Goal: Information Seeking & Learning: Check status

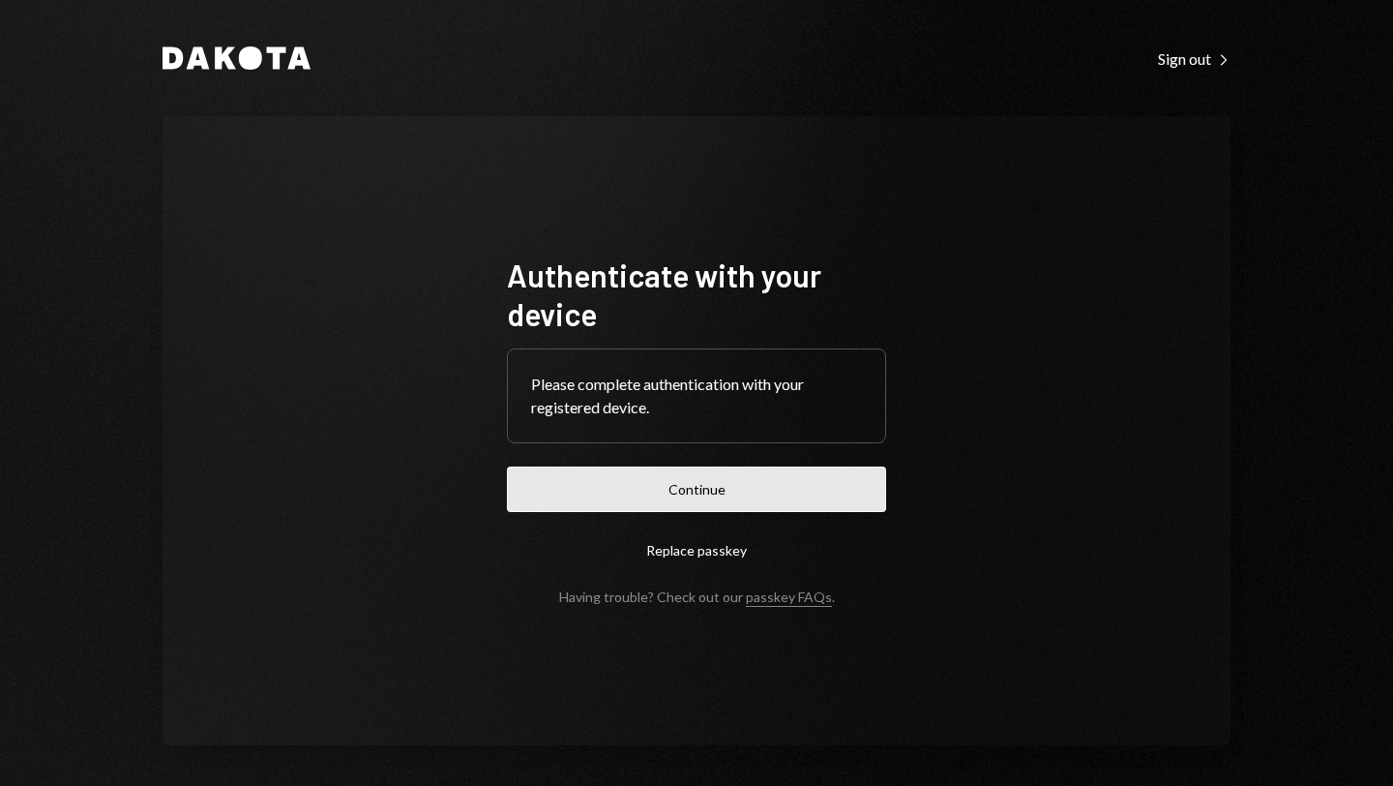
click at [671, 484] on button "Continue" at bounding box center [696, 488] width 379 height 45
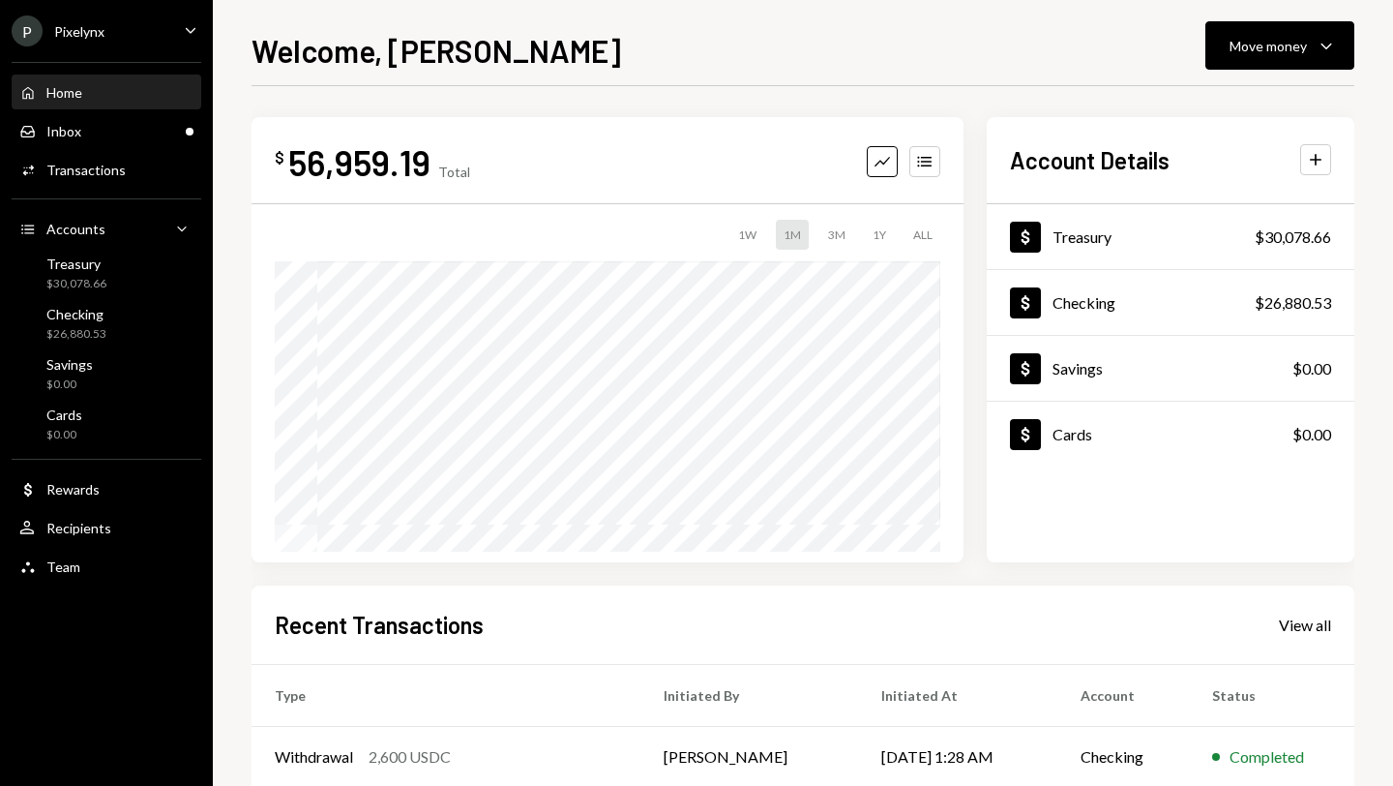
click at [111, 45] on div "P Pixelynx Caret Down" at bounding box center [106, 30] width 213 height 31
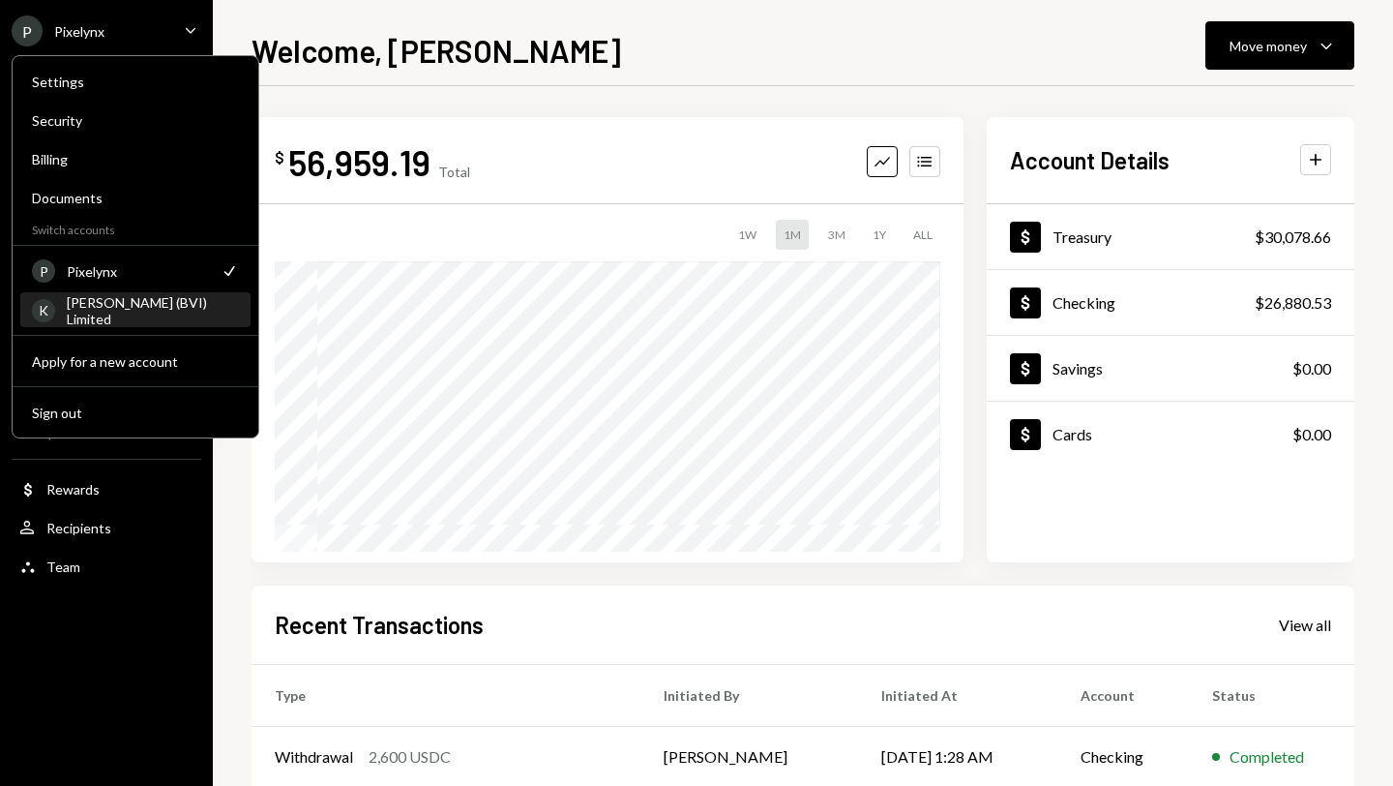
click at [111, 308] on div "[PERSON_NAME] (BVI) Limited" at bounding box center [153, 310] width 172 height 33
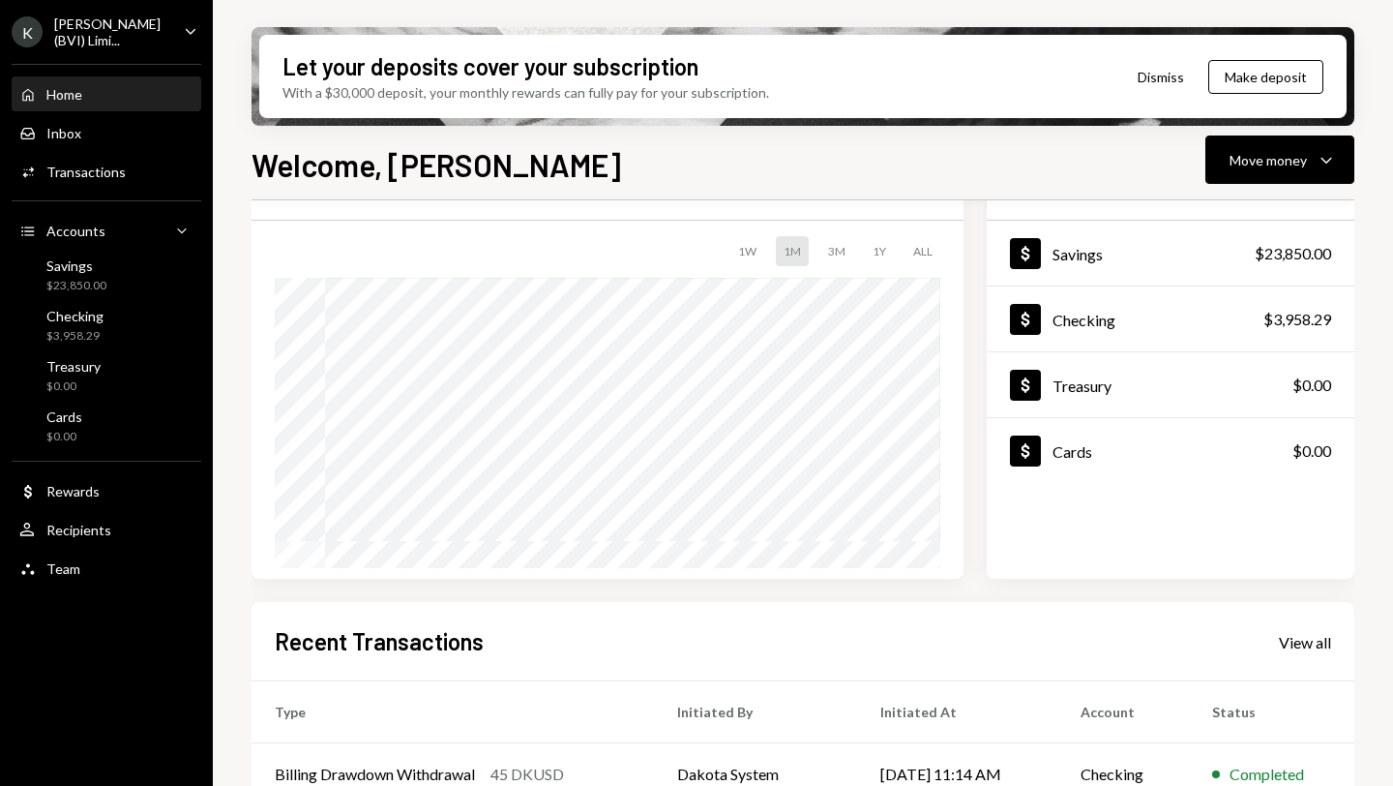
scroll to position [380, 0]
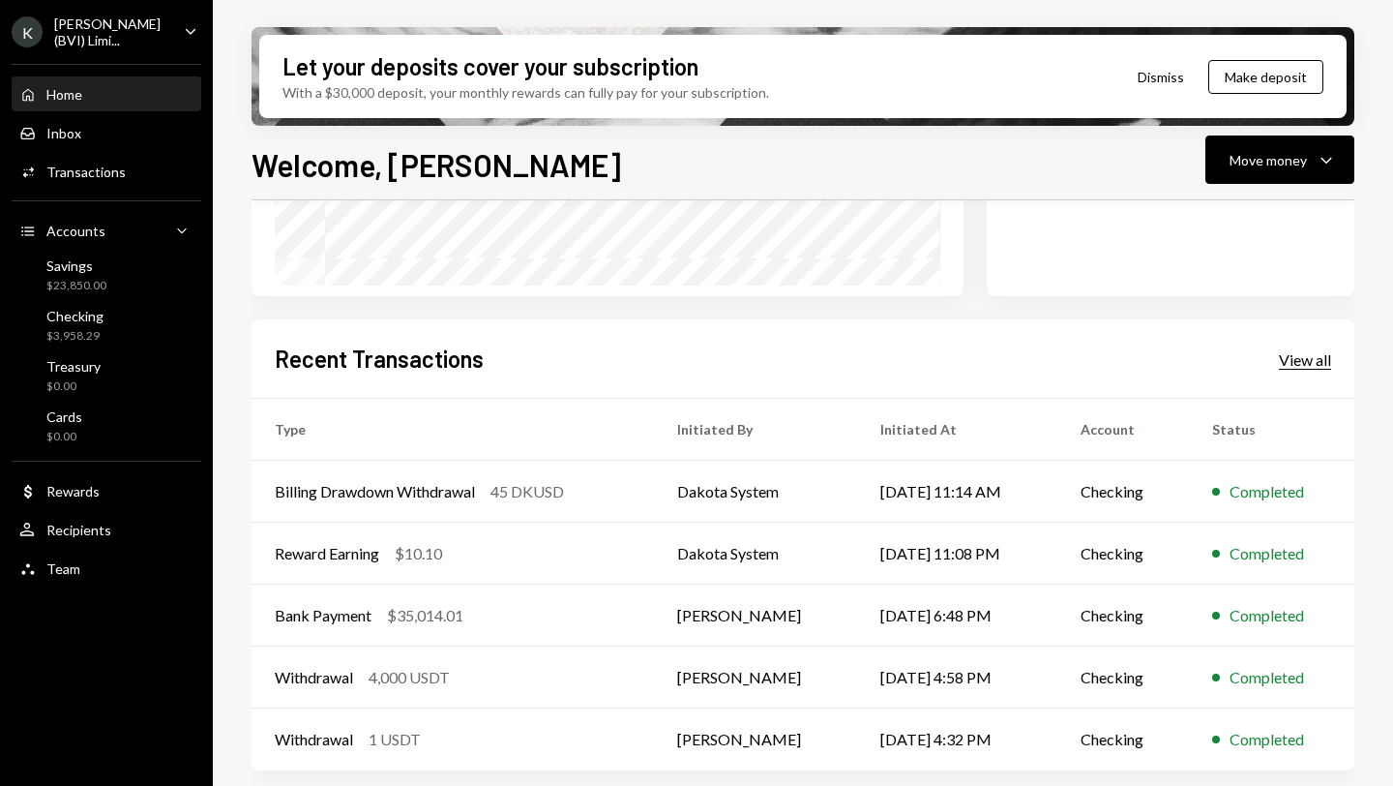
click at [1305, 361] on div "View all" at bounding box center [1305, 359] width 52 height 19
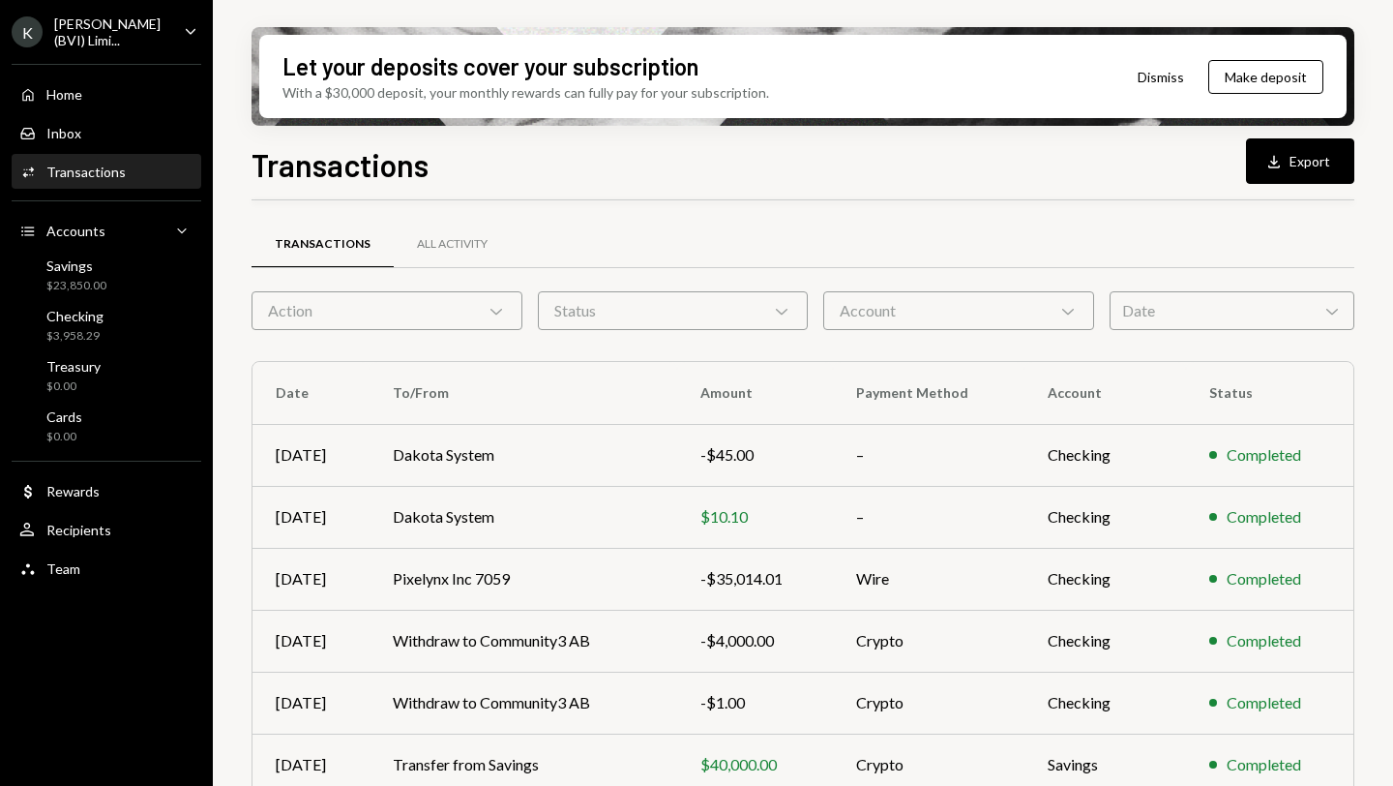
scroll to position [316, 0]
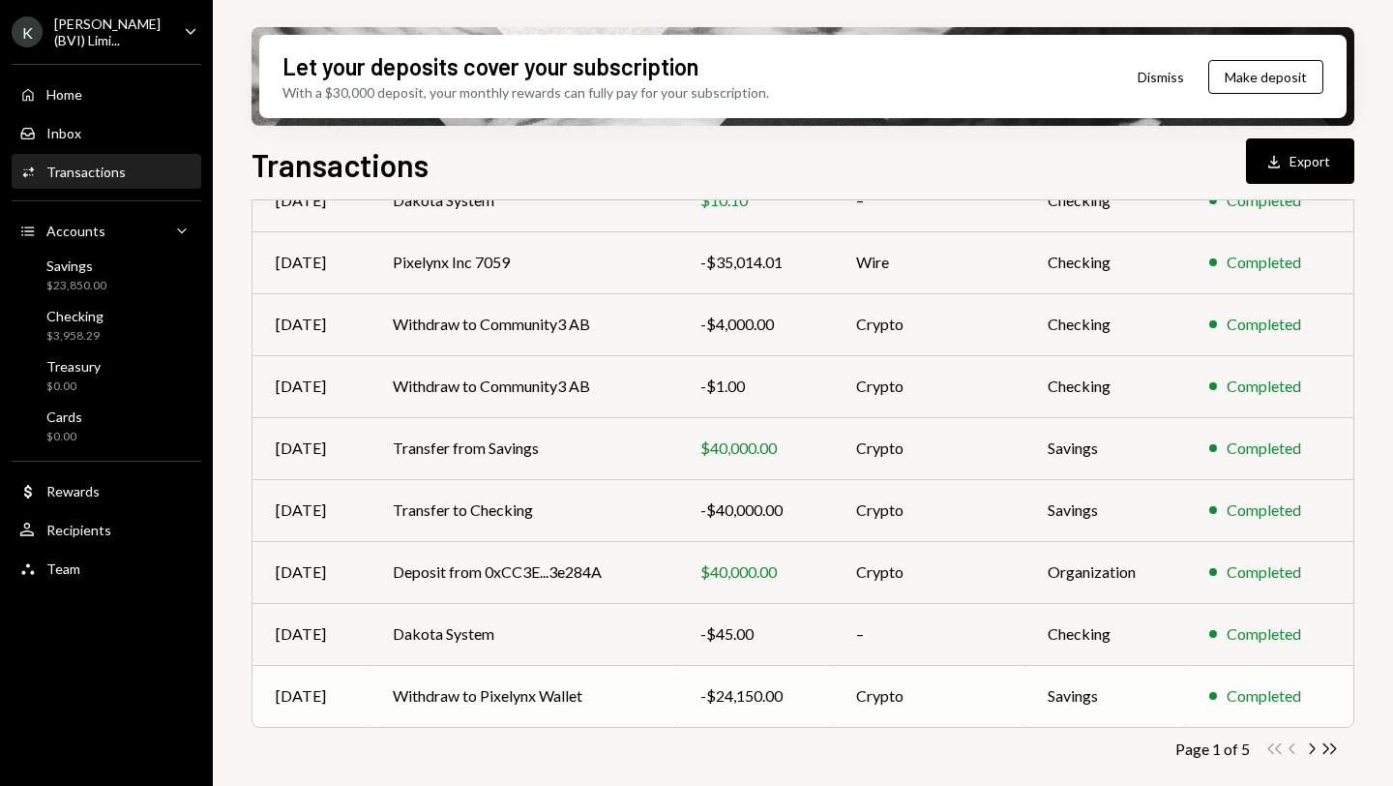
click at [744, 699] on div "-$24,150.00" at bounding box center [755, 695] width 109 height 23
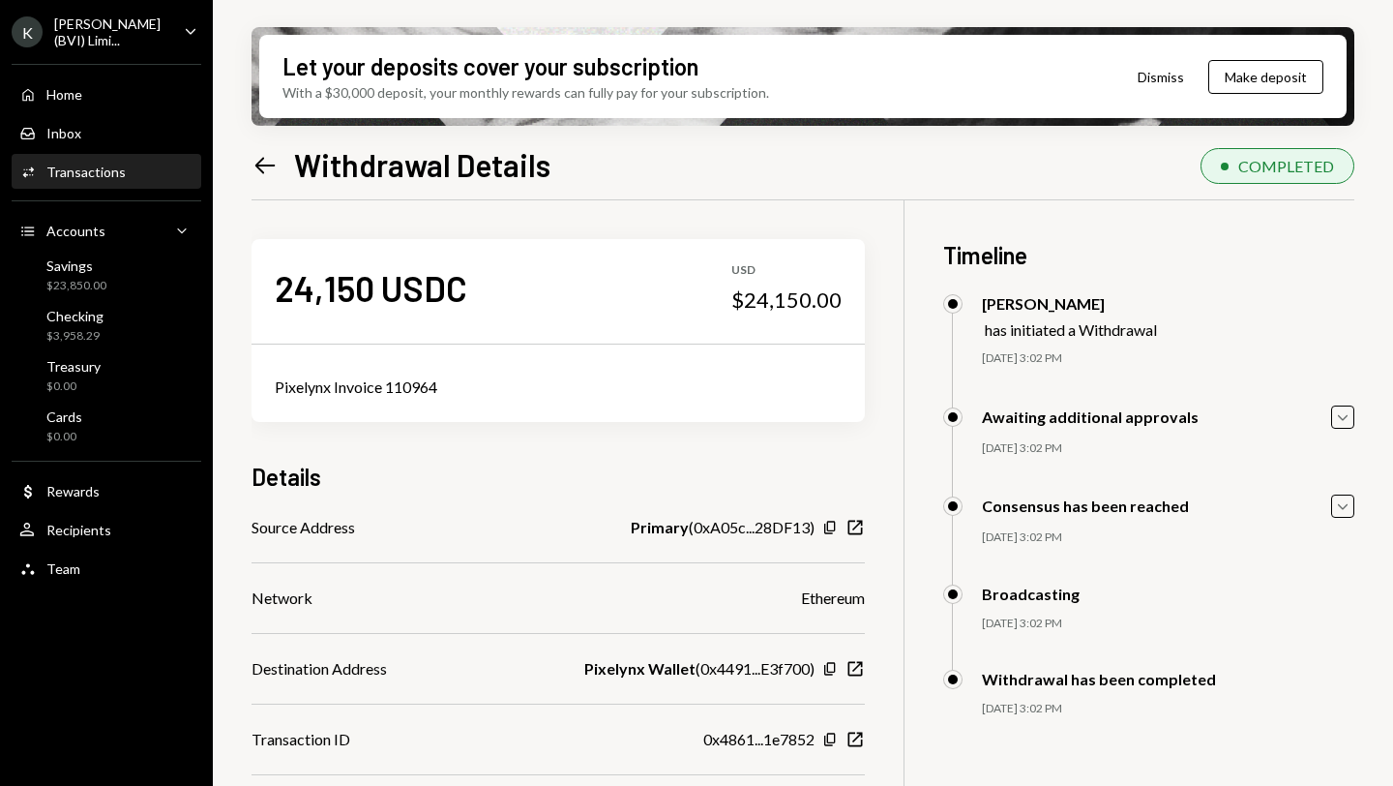
click at [136, 25] on div "[PERSON_NAME] (BVI) Limi..." at bounding box center [111, 31] width 114 height 33
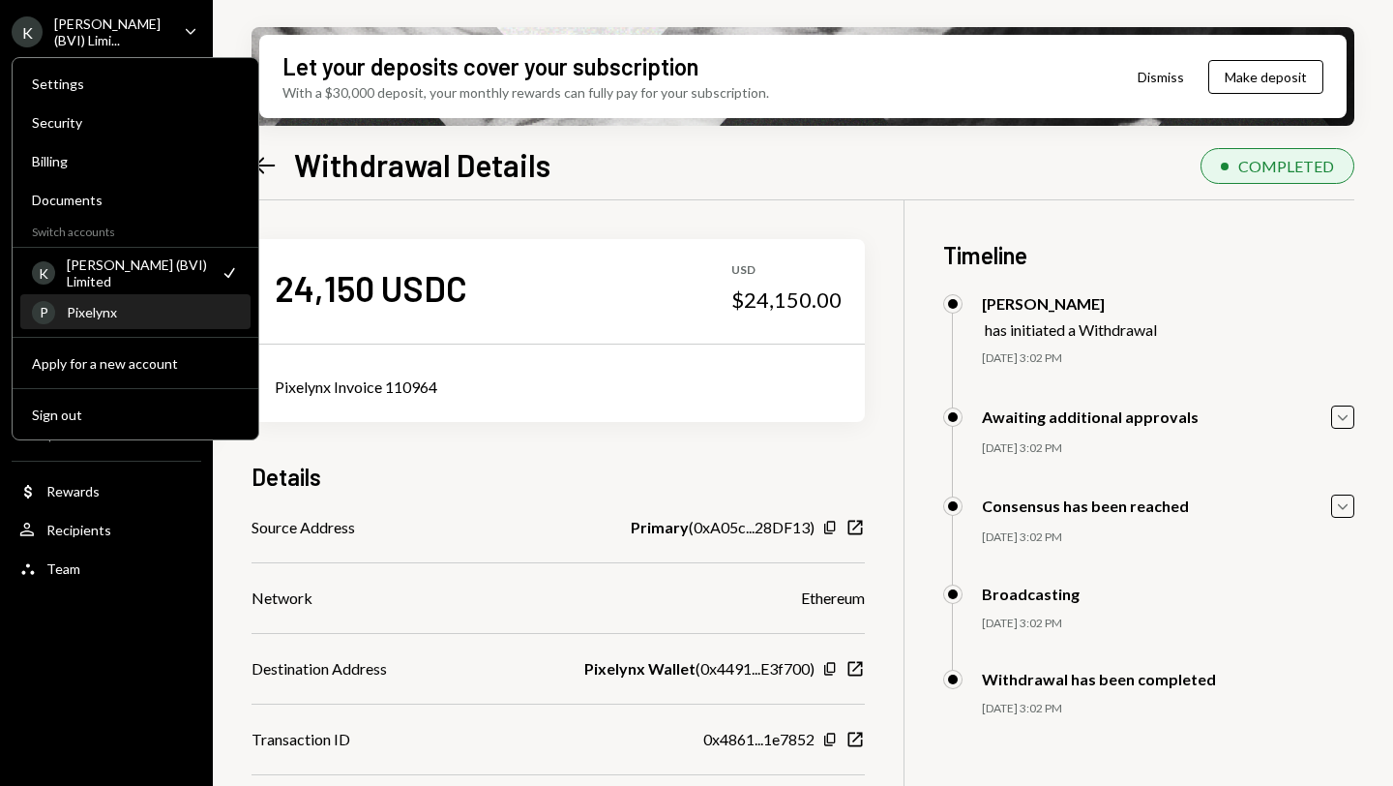
click at [136, 311] on div "Pixelynx" at bounding box center [153, 312] width 172 height 16
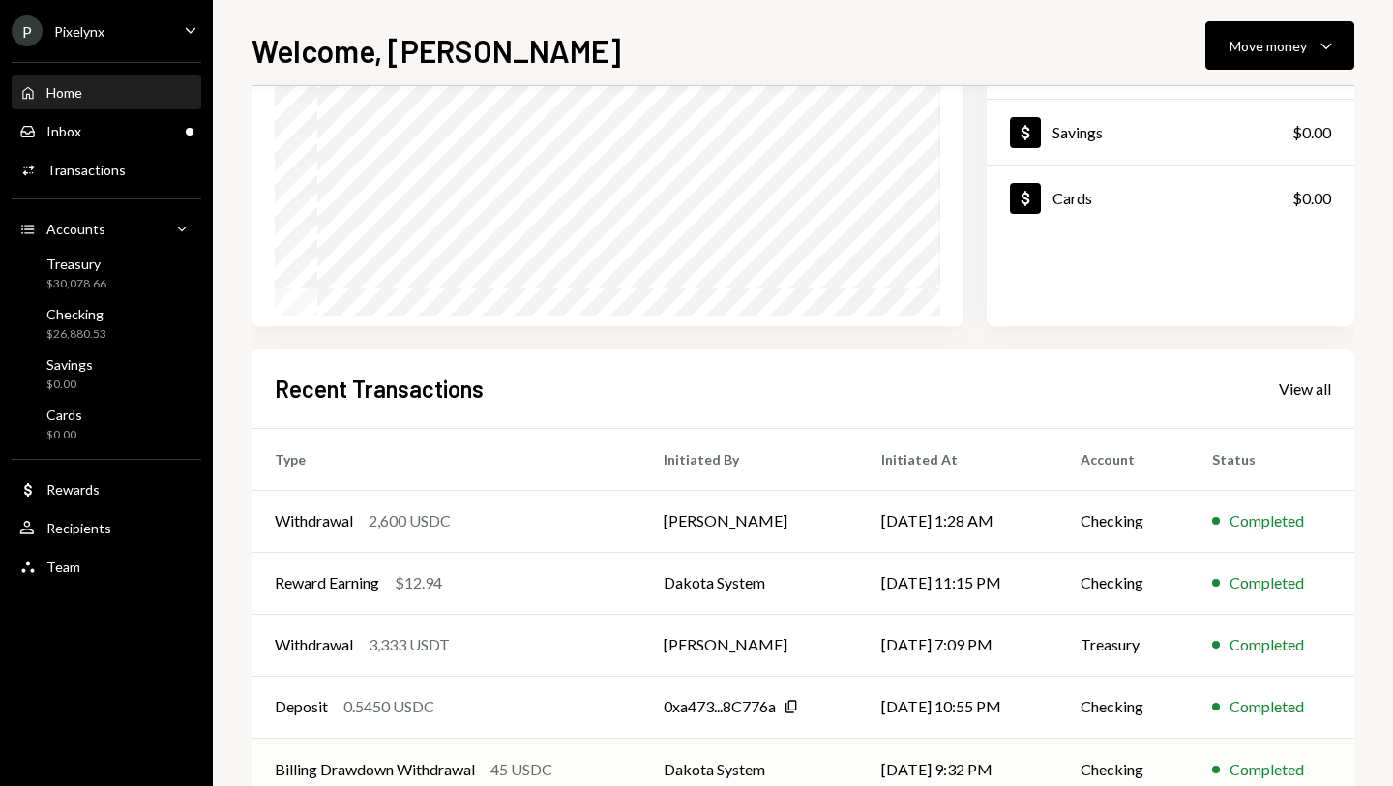
scroll to position [288, 0]
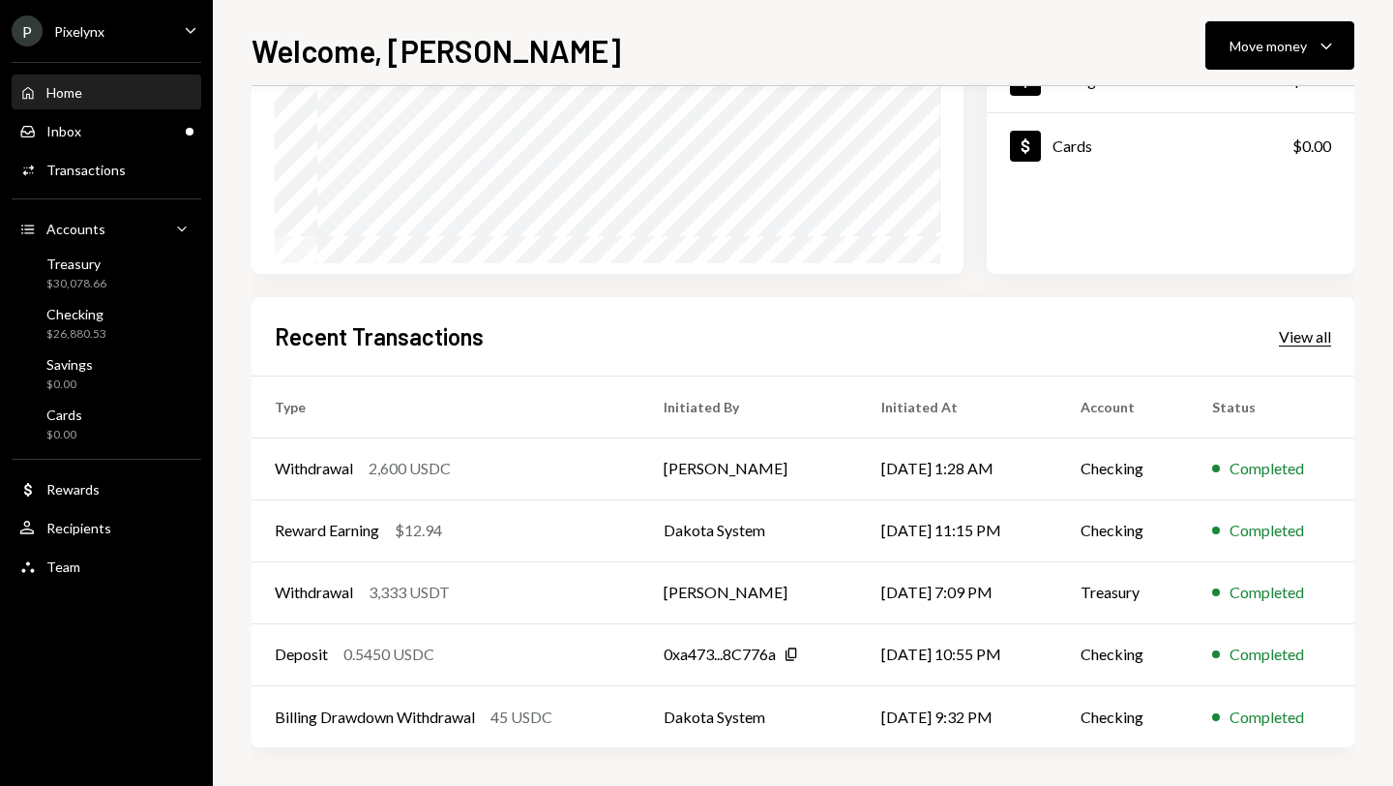
click at [1297, 338] on div "View all" at bounding box center [1305, 336] width 52 height 19
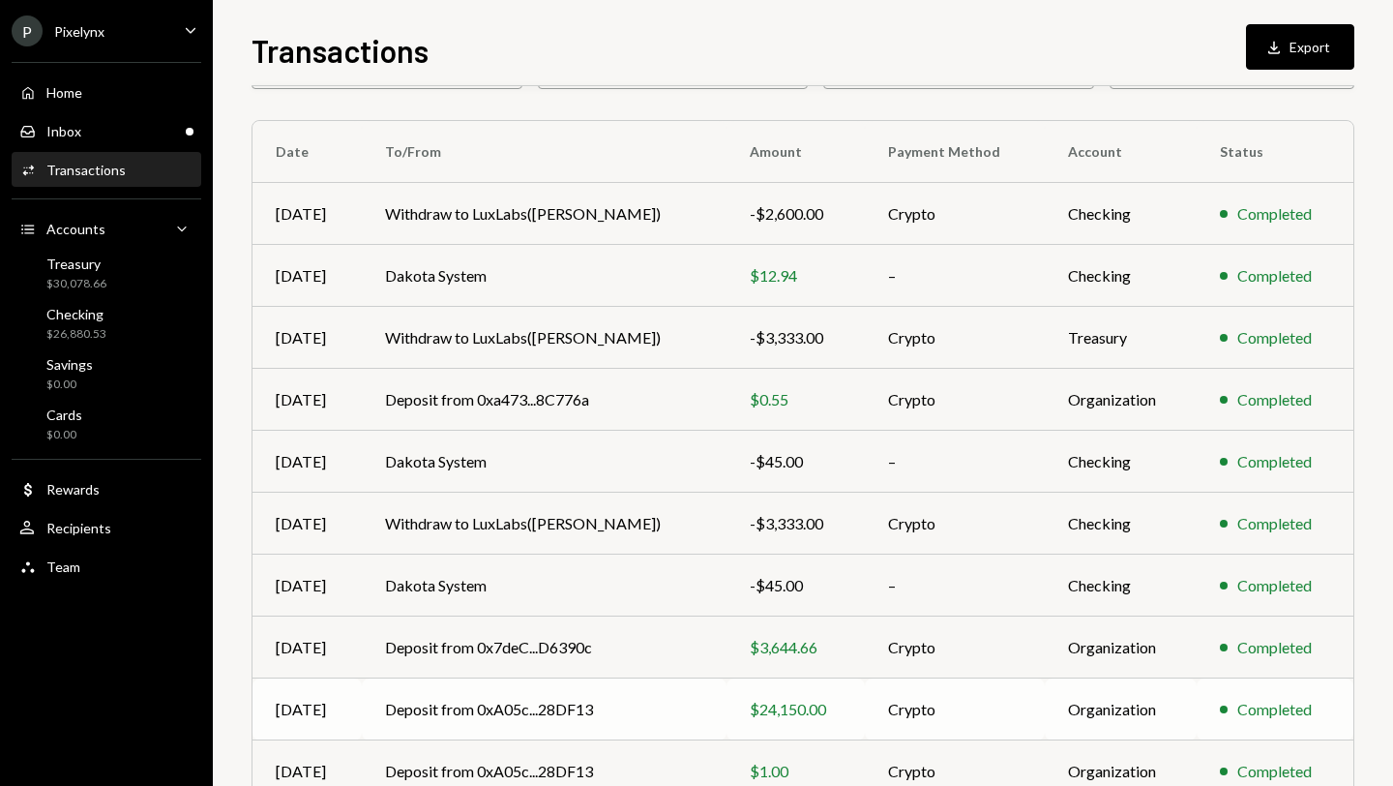
scroll to position [224, 0]
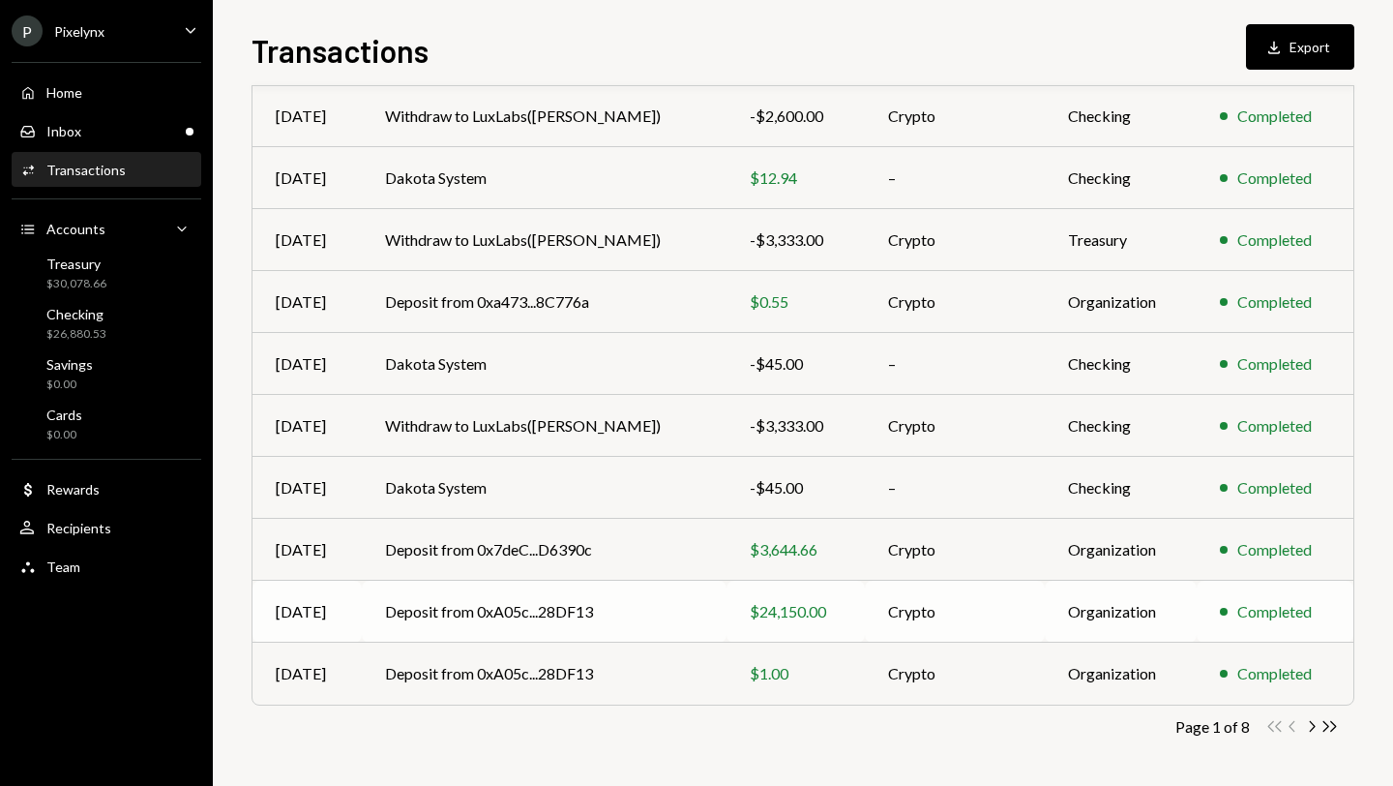
click at [655, 624] on td "Deposit from 0xA05c...28DF13" at bounding box center [544, 612] width 365 height 62
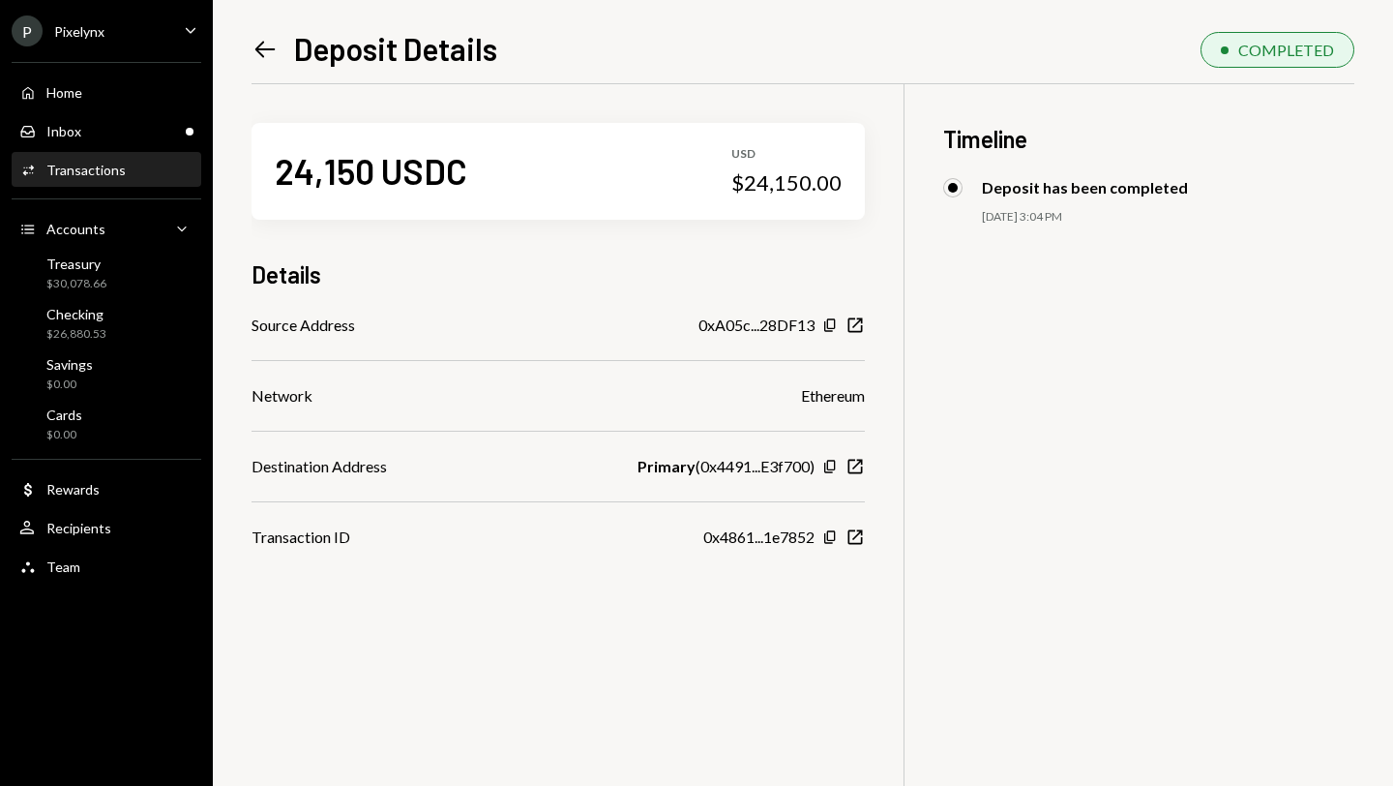
click at [258, 46] on icon at bounding box center [265, 50] width 20 height 16
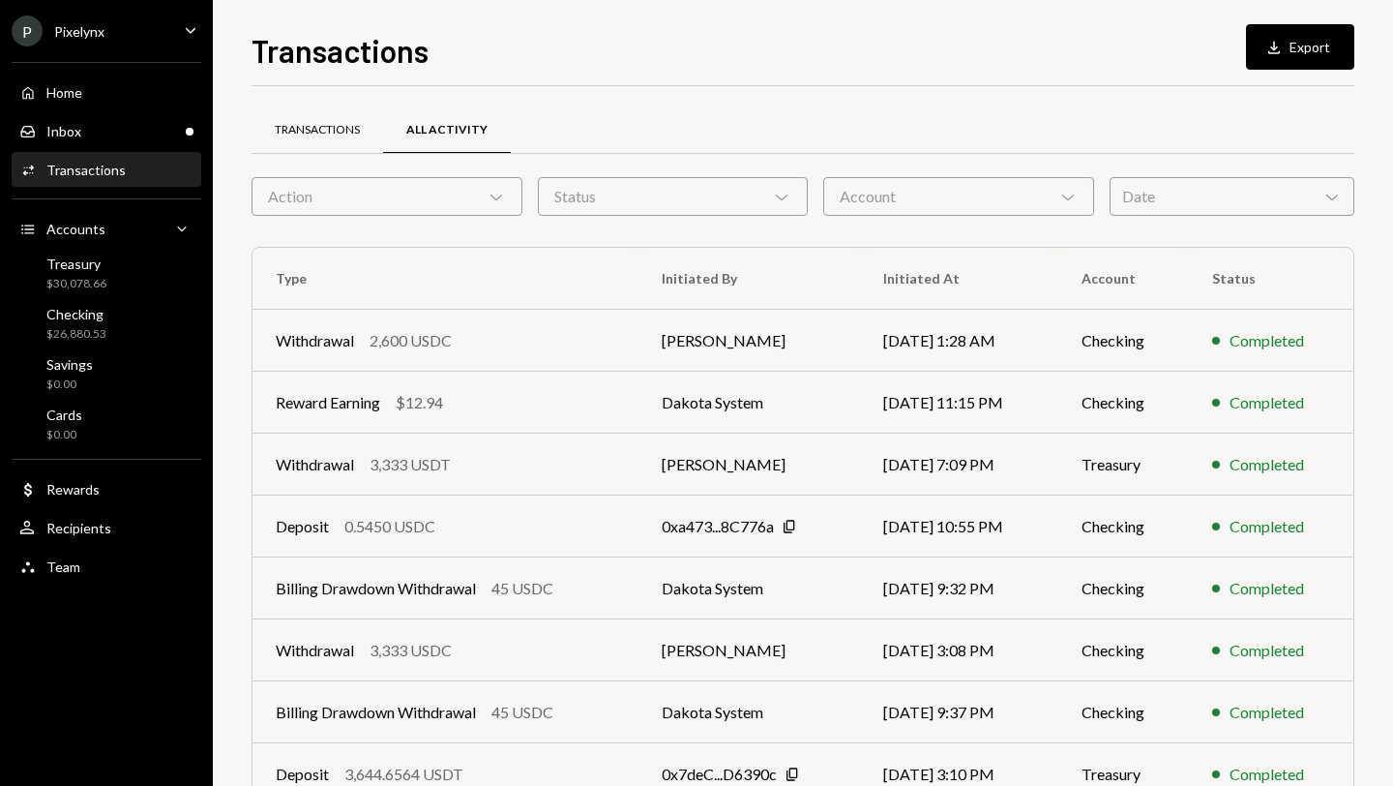
click at [327, 137] on div "Transactions" at bounding box center [318, 130] width 132 height 46
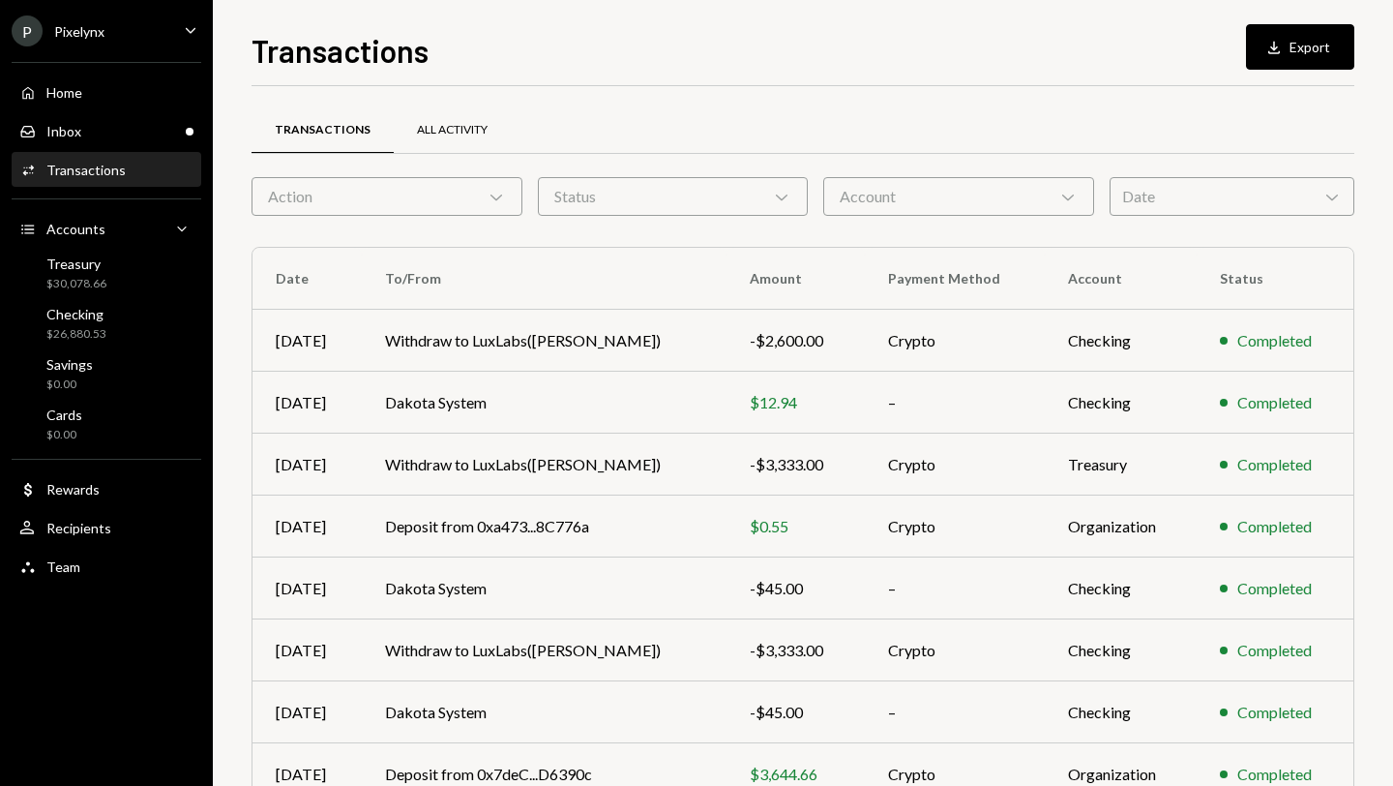
click at [457, 141] on div "All Activity" at bounding box center [452, 130] width 117 height 46
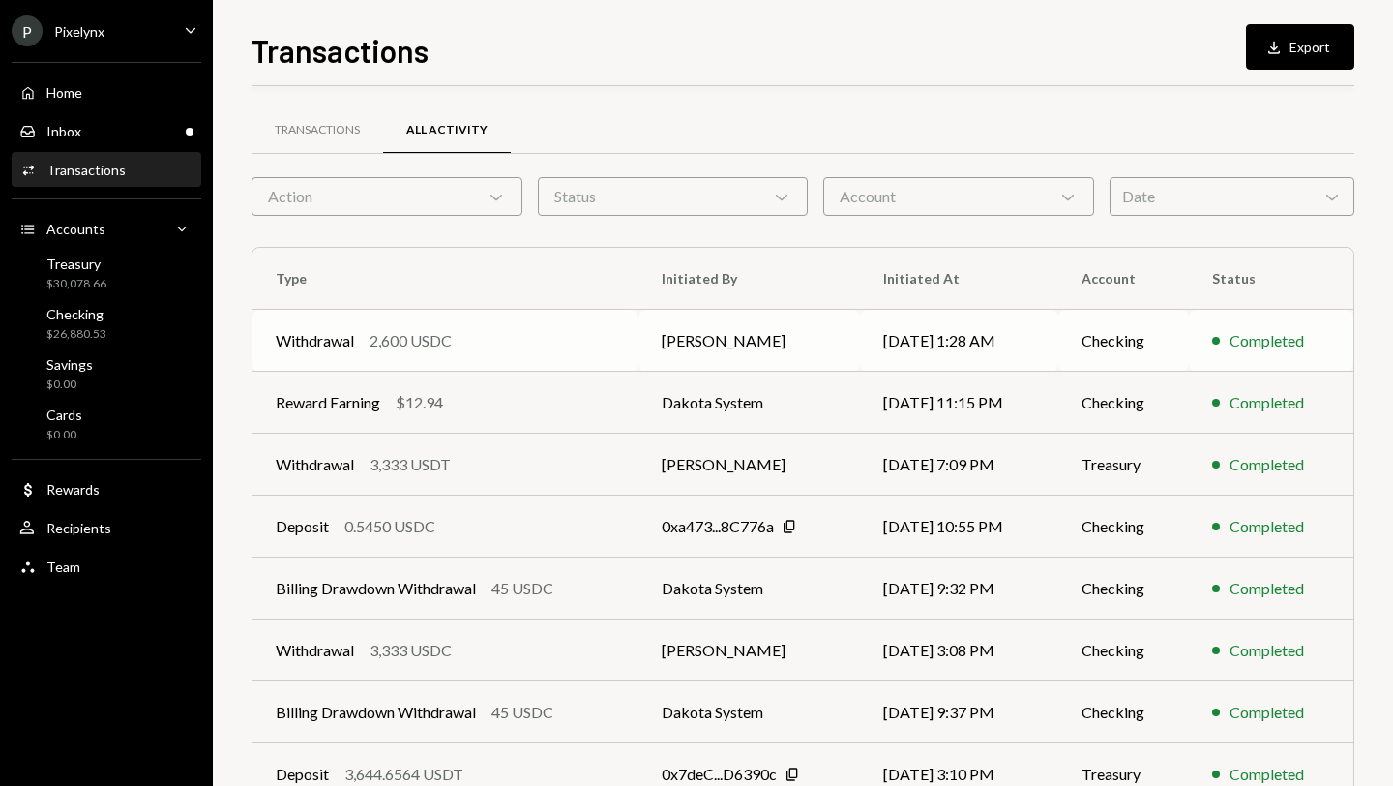
scroll to position [224, 0]
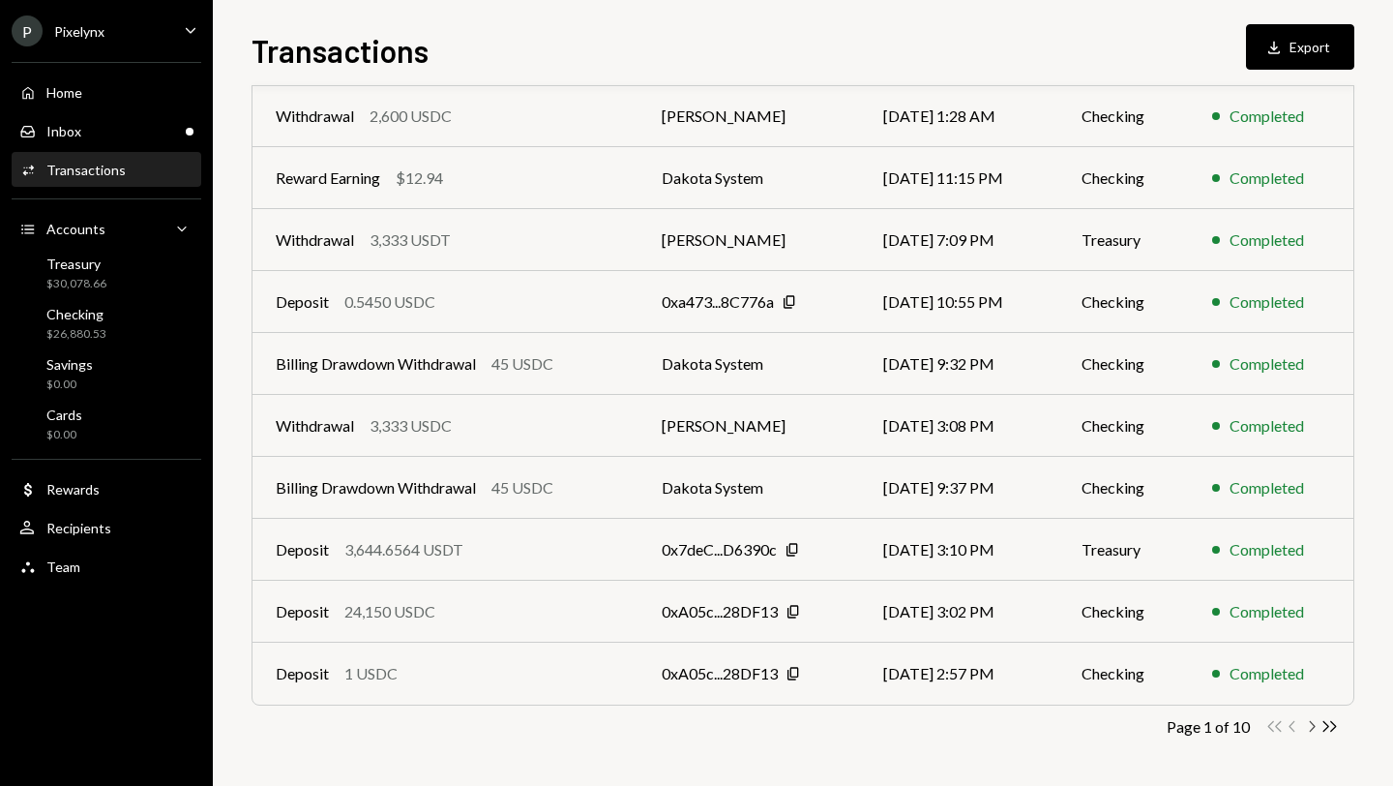
click at [1310, 722] on icon "button" at bounding box center [1313, 726] width 6 height 11
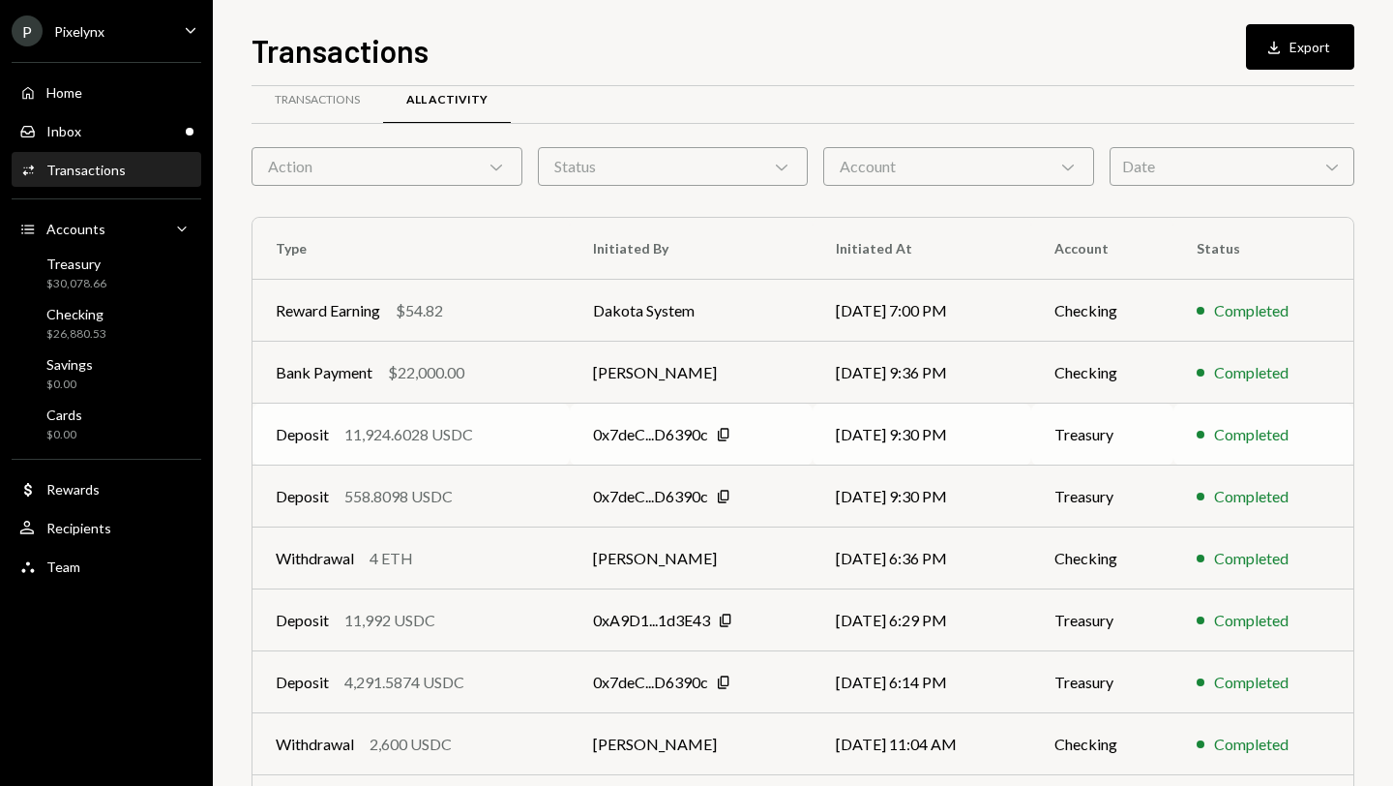
scroll to position [0, 0]
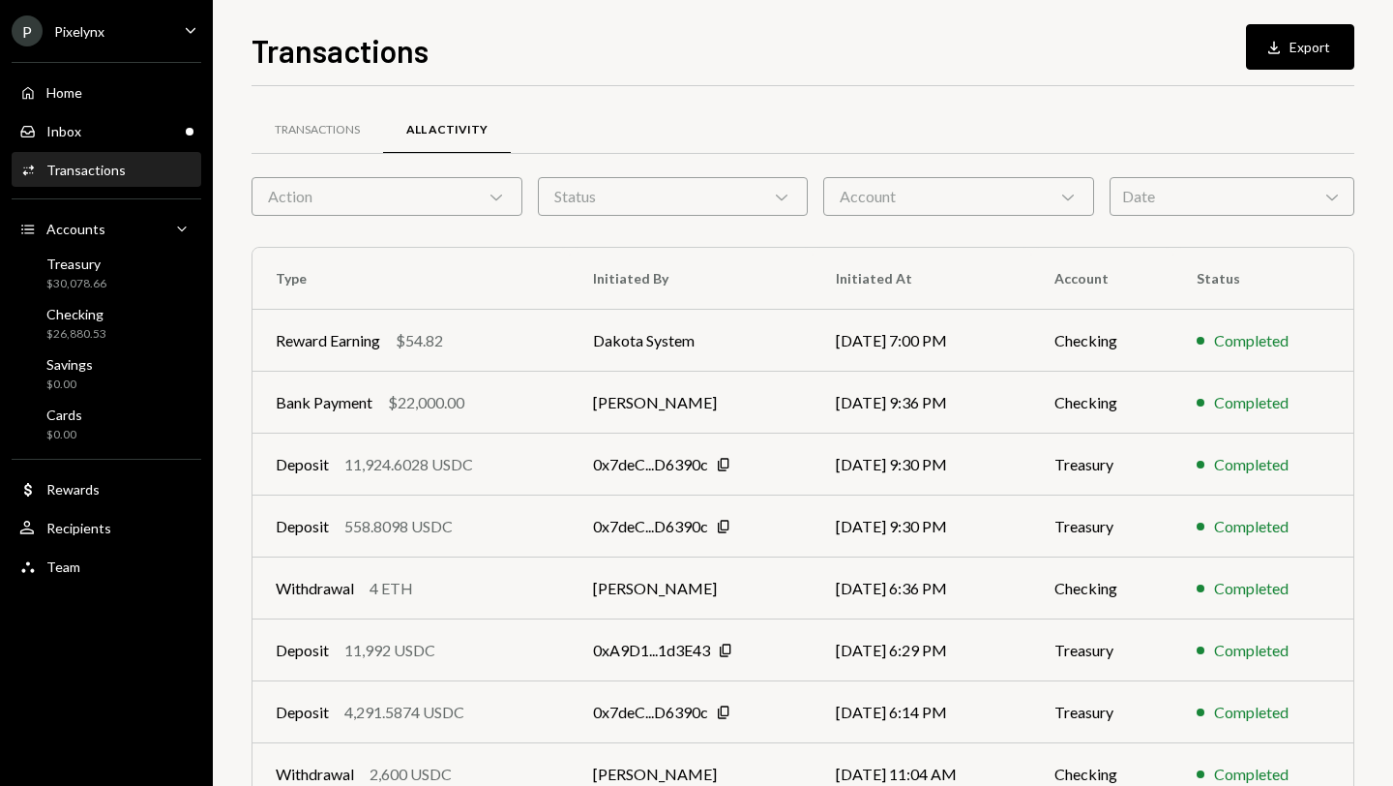
click at [450, 187] on div "Action Chevron Down" at bounding box center [387, 196] width 271 height 39
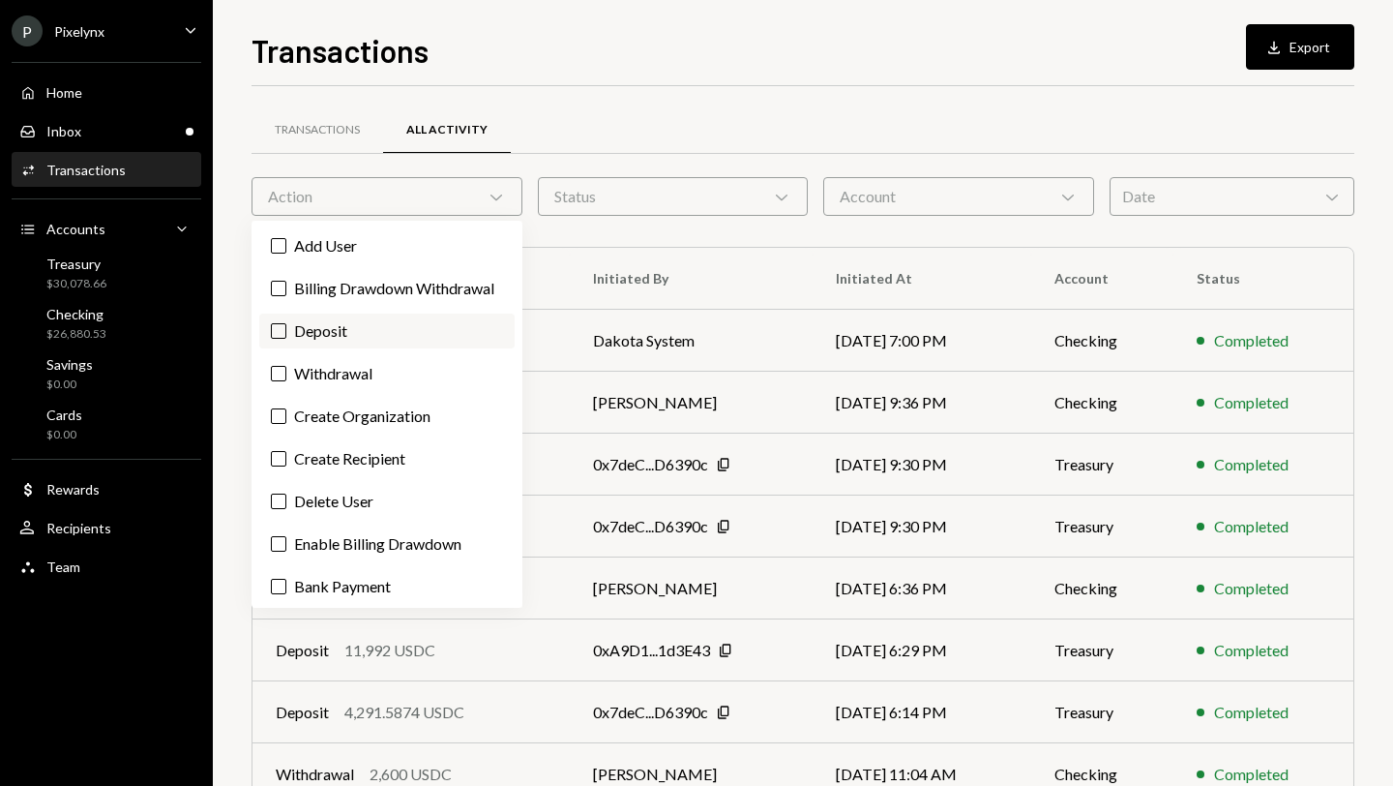
click at [348, 348] on label "Deposit" at bounding box center [386, 330] width 255 height 35
click at [286, 339] on button "Deposit" at bounding box center [278, 330] width 15 height 15
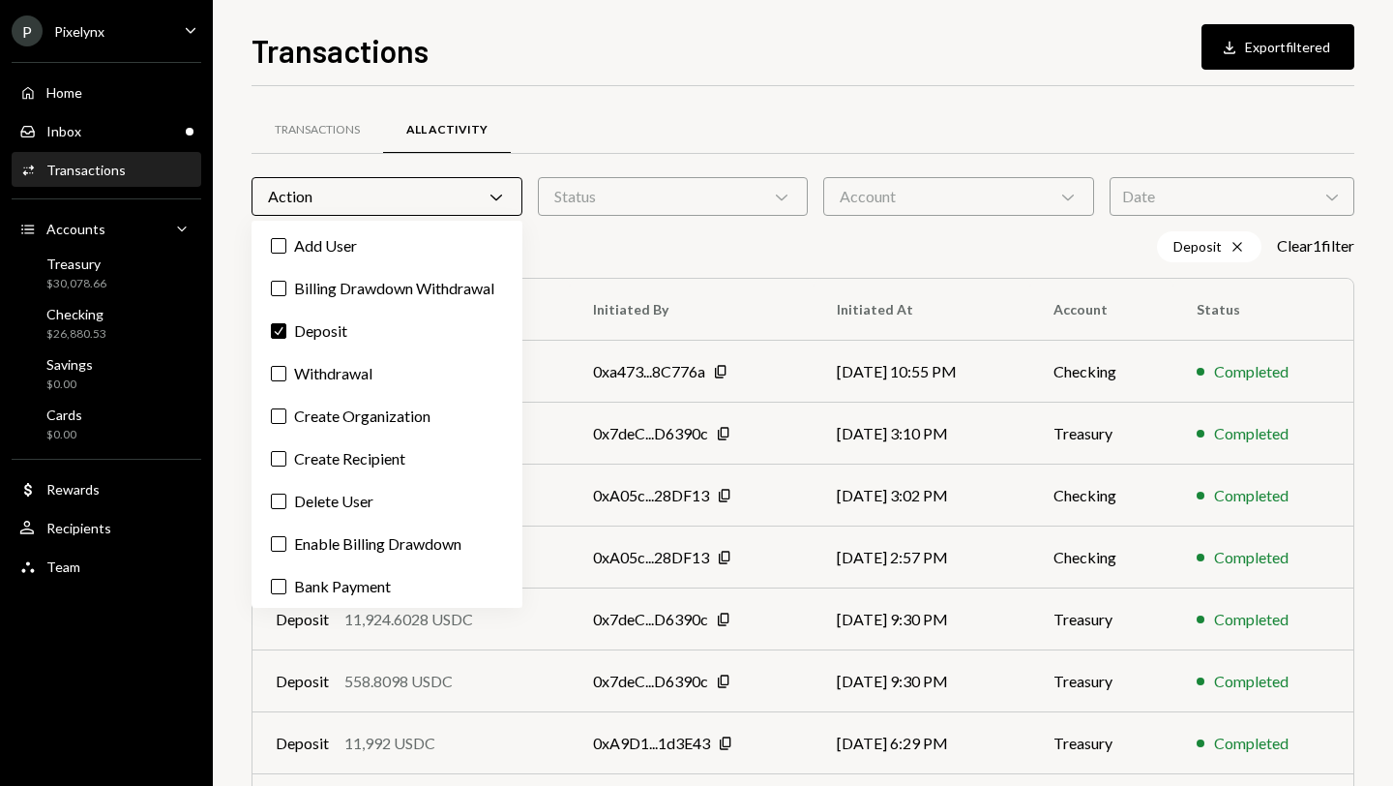
click at [631, 77] on div "Transactions Download Export filtered Transactions All Activity Action Chevron …" at bounding box center [803, 406] width 1103 height 759
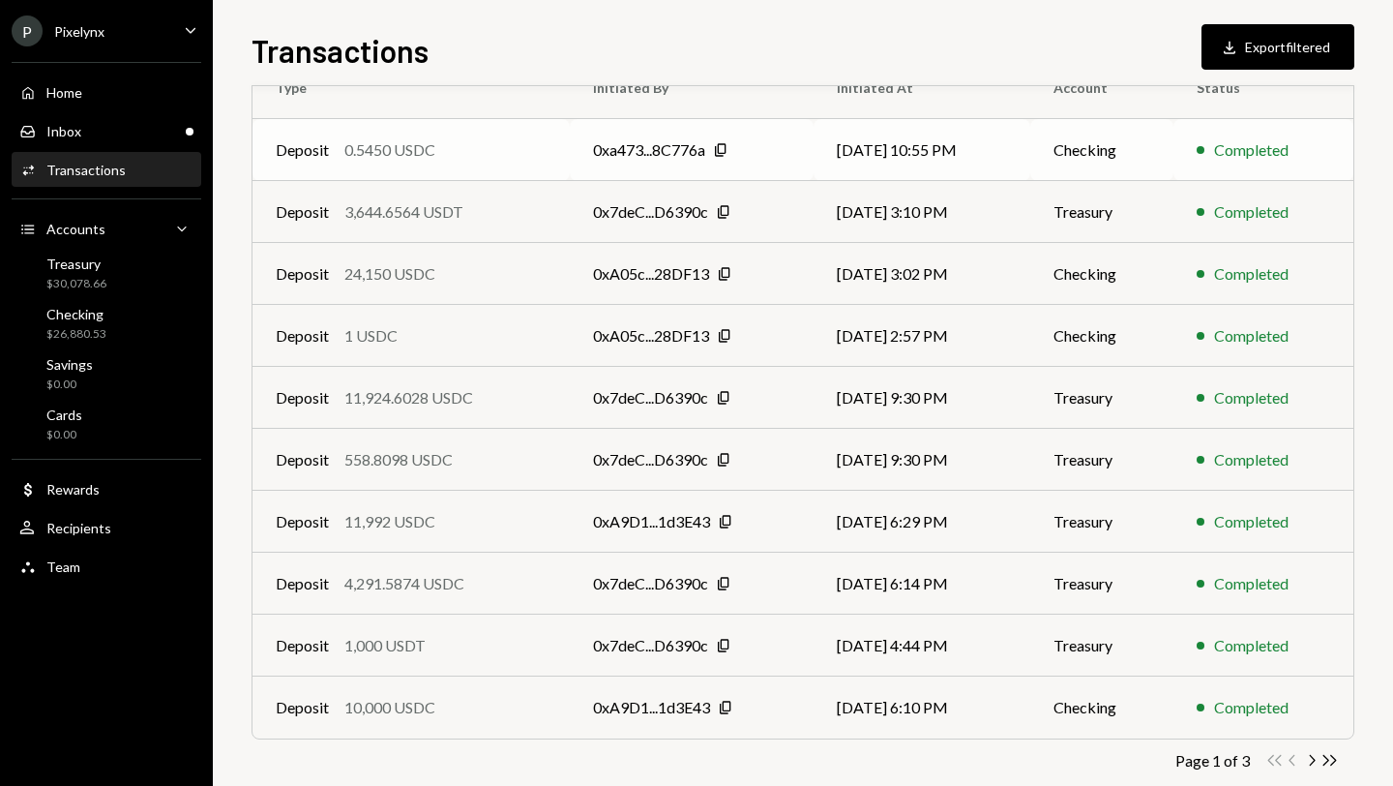
scroll to position [255, 0]
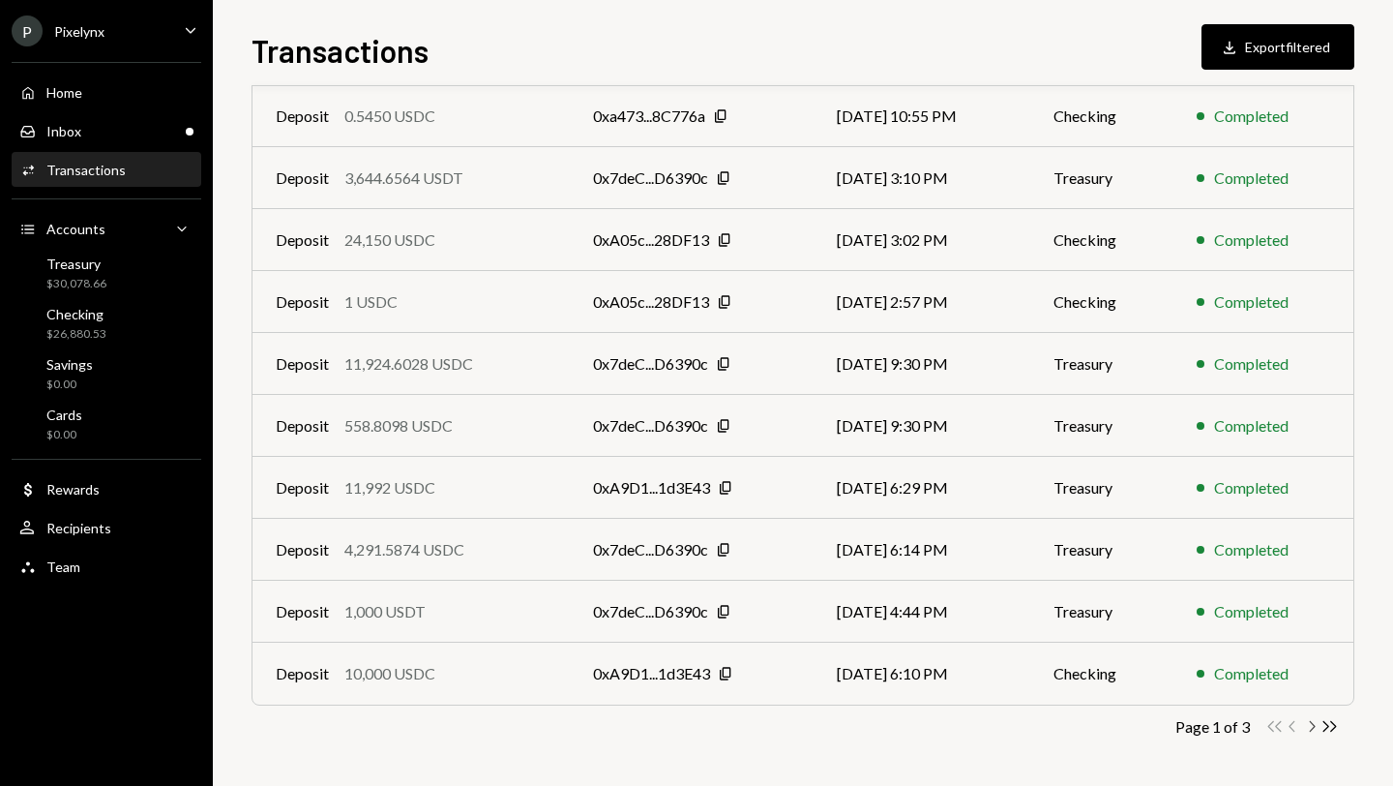
click at [1312, 726] on icon "Chevron Right" at bounding box center [1311, 726] width 18 height 18
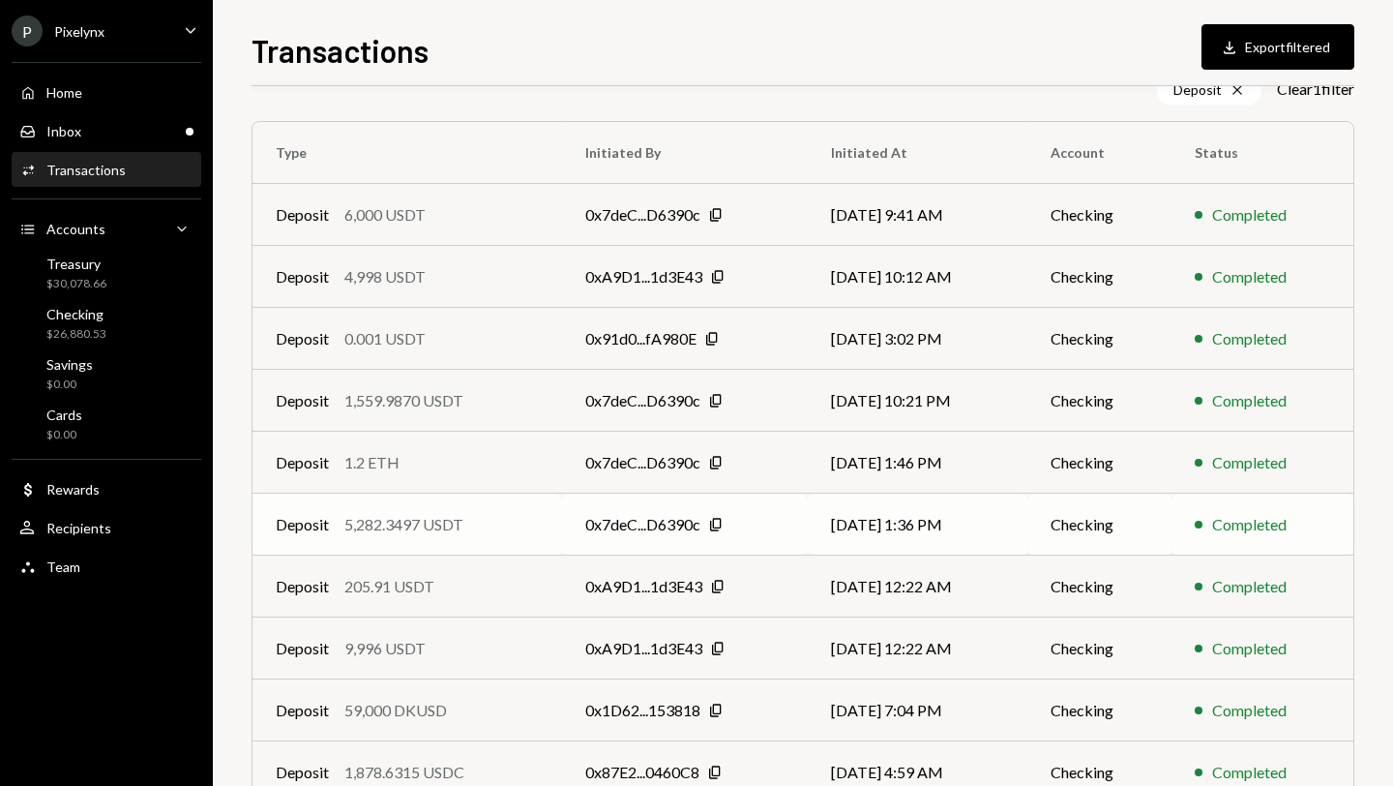
scroll to position [247, 0]
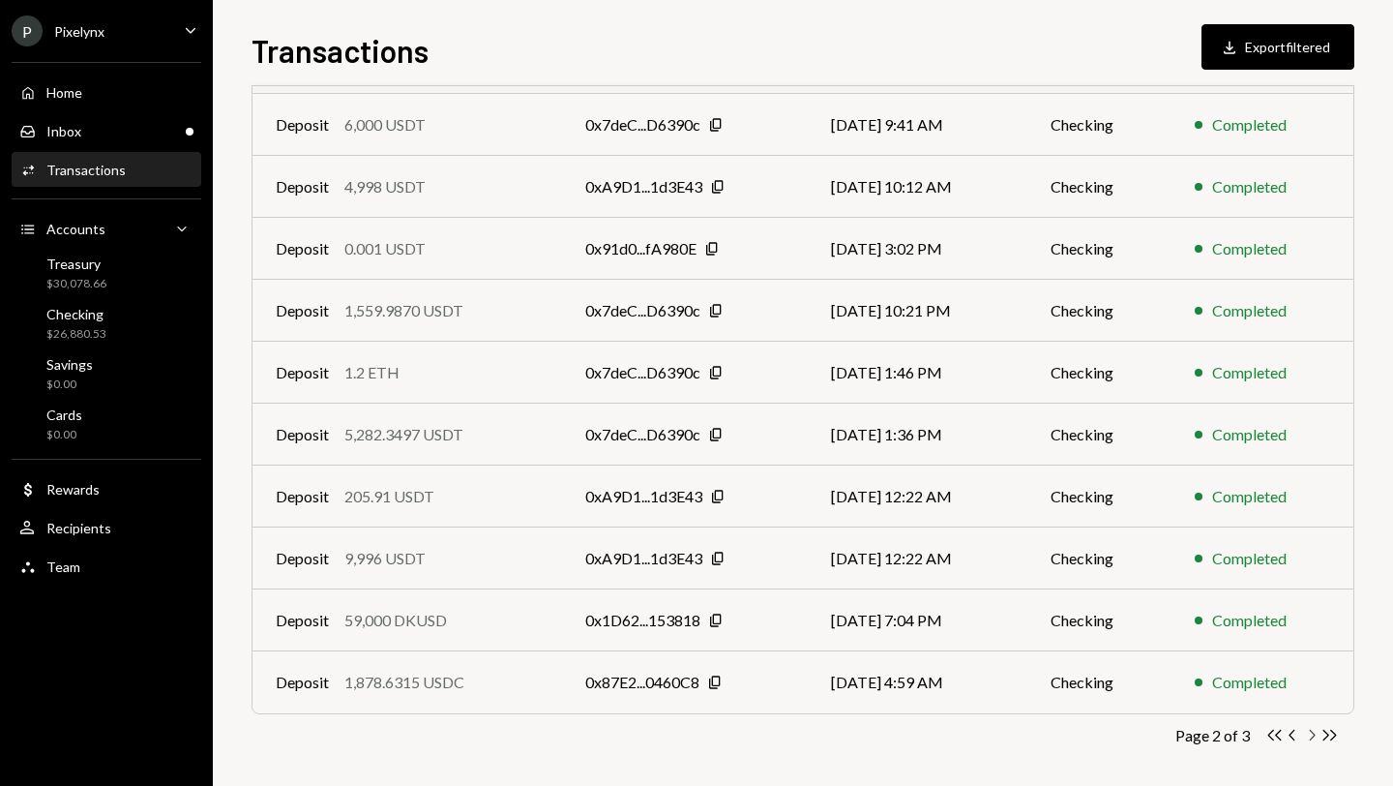
click at [1312, 734] on icon "Chevron Right" at bounding box center [1311, 735] width 18 height 18
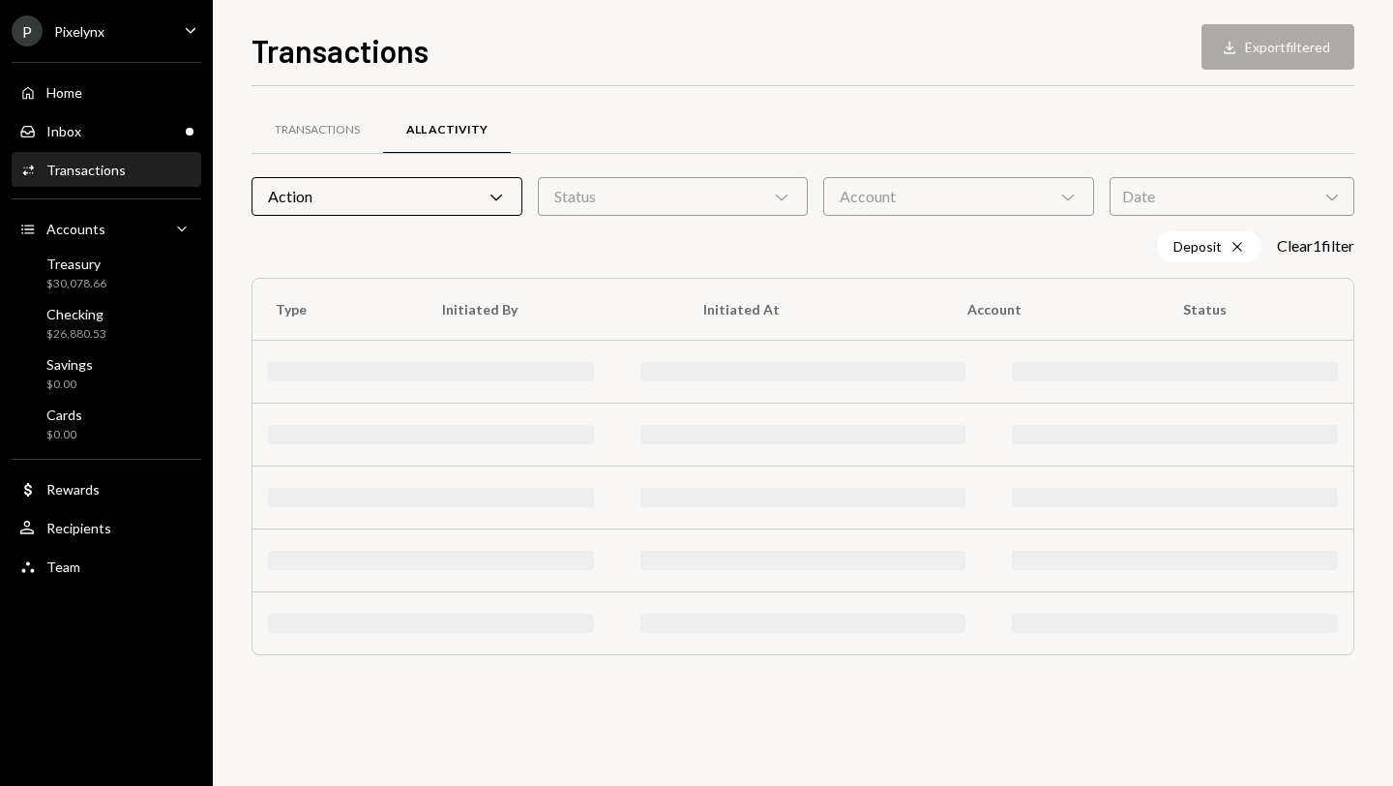
scroll to position [0, 0]
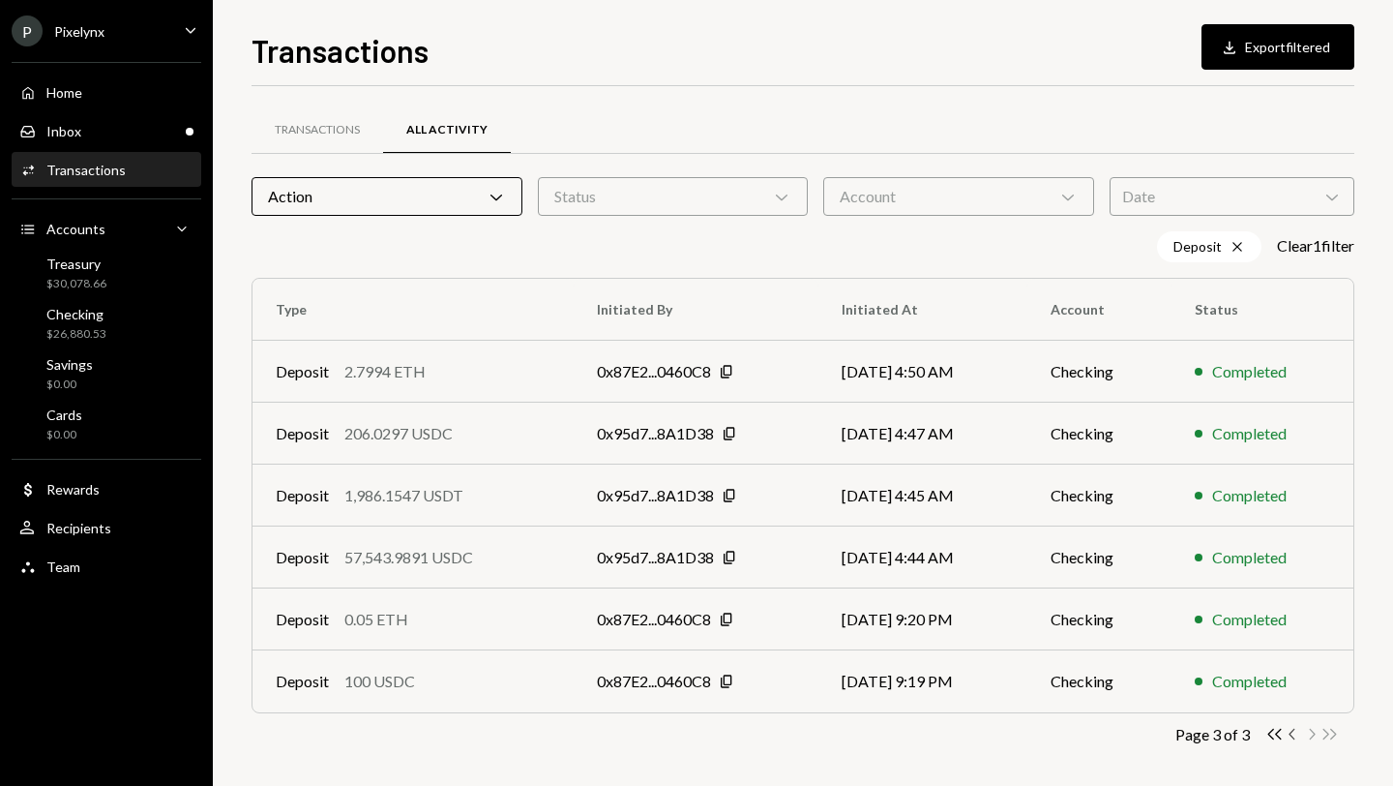
click at [1291, 734] on icon "button" at bounding box center [1292, 734] width 6 height 11
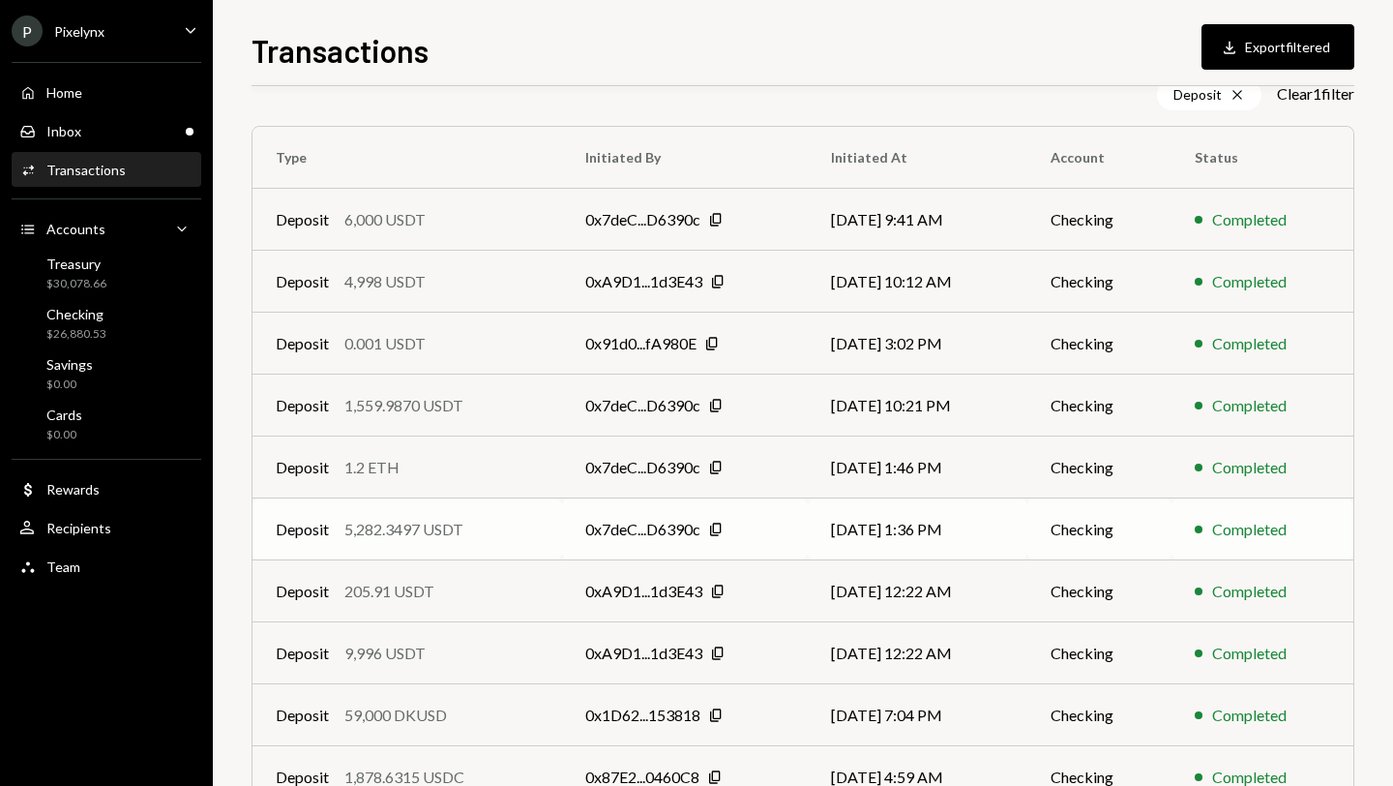
scroll to position [255, 0]
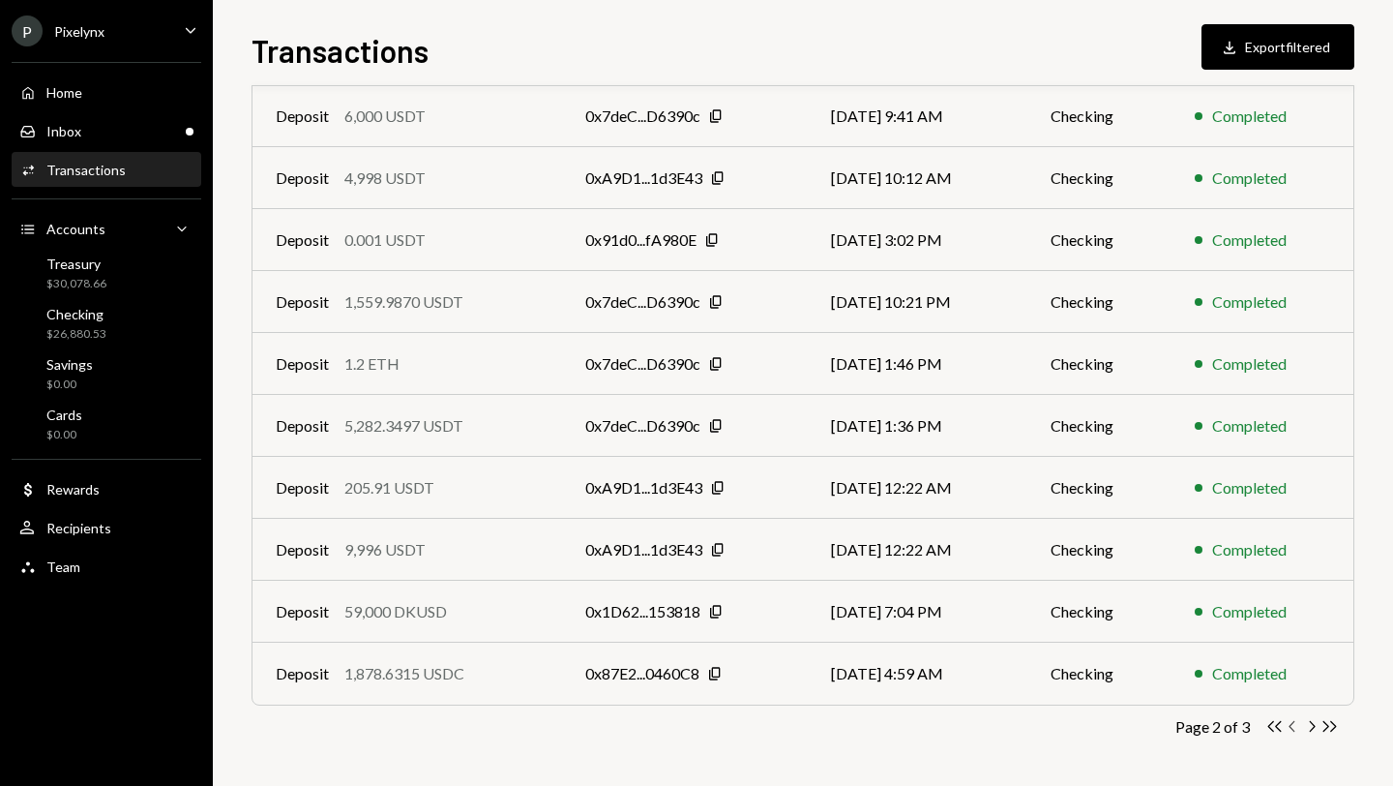
click at [1291, 726] on icon "Chevron Left" at bounding box center [1293, 726] width 18 height 18
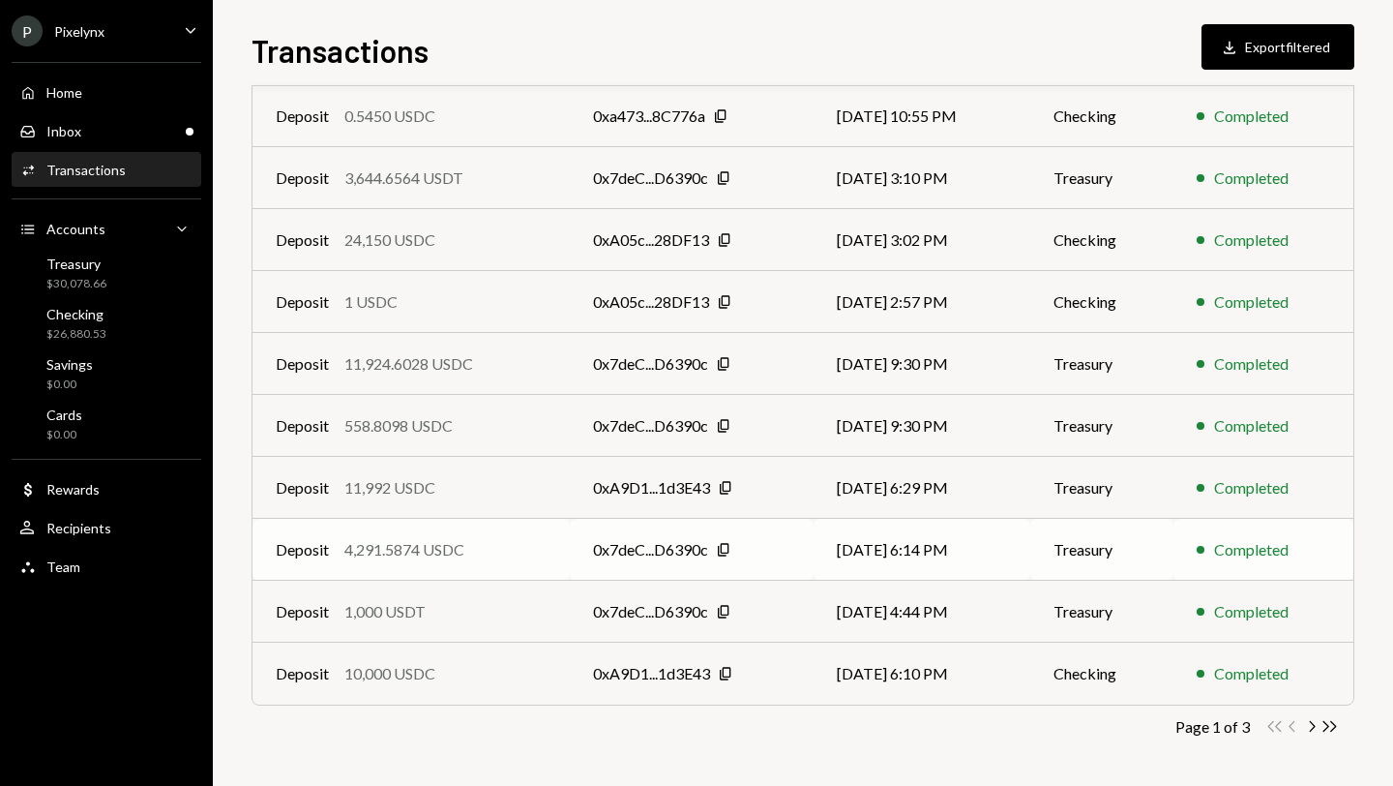
scroll to position [0, 0]
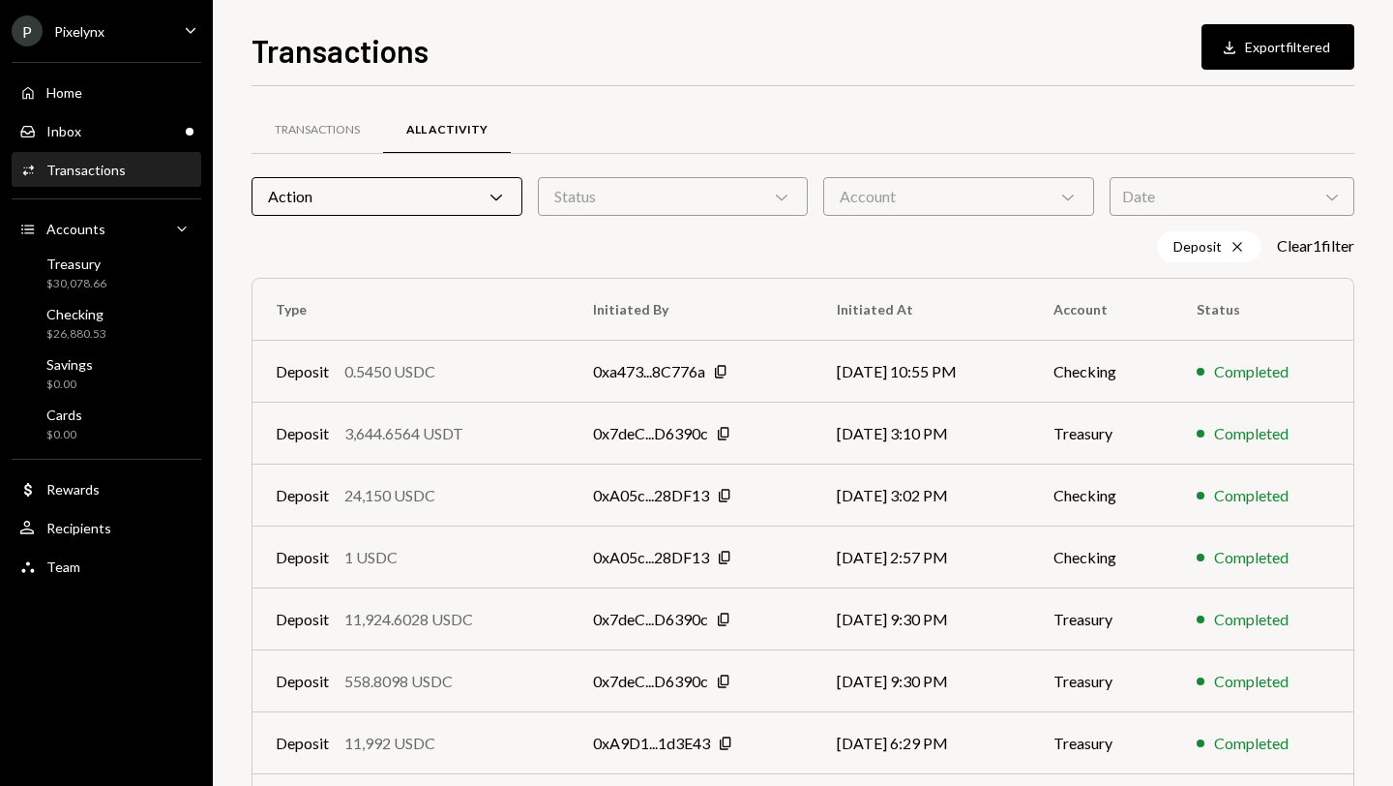
click at [111, 171] on div "Transactions" at bounding box center [85, 170] width 79 height 16
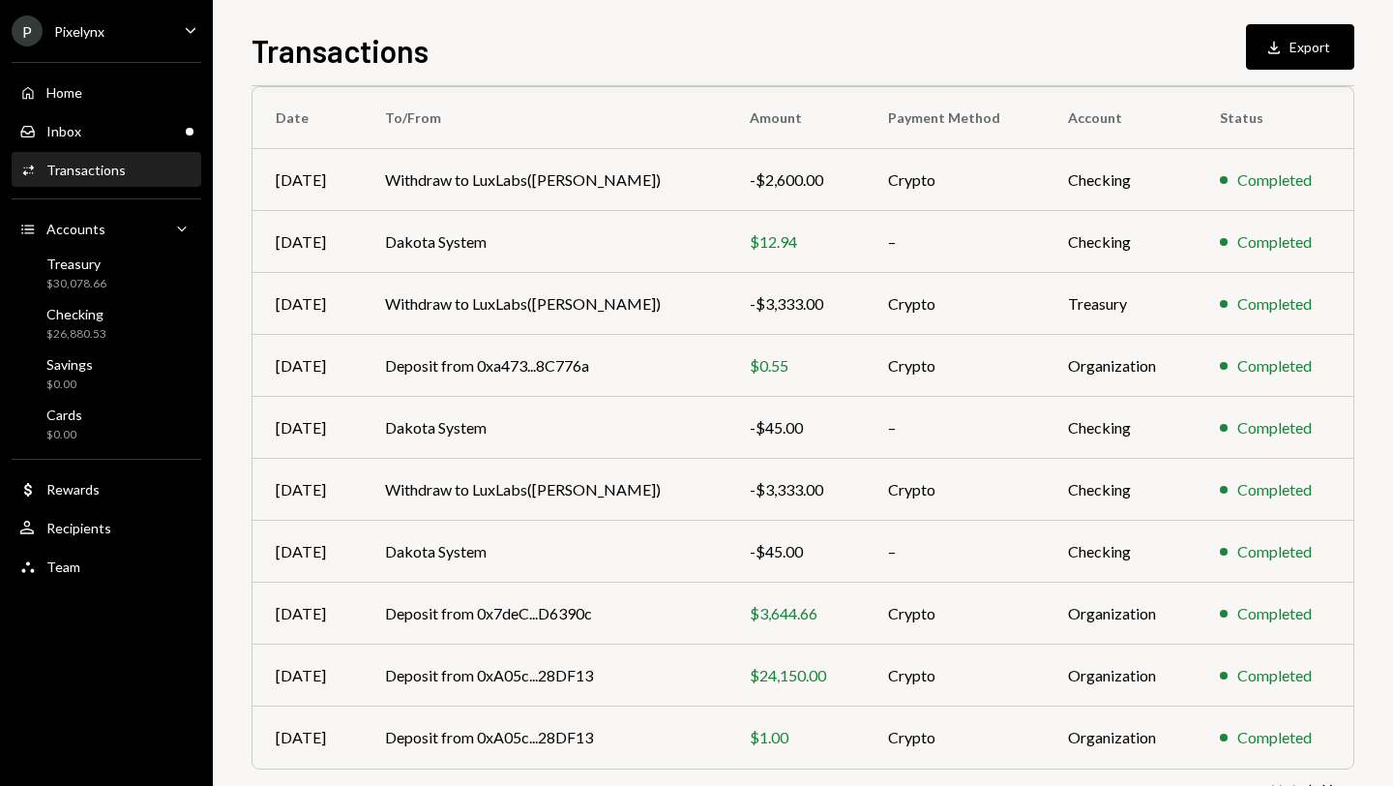
scroll to position [162, 0]
click at [418, 669] on td "Deposit from 0xA05c...28DF13" at bounding box center [544, 674] width 365 height 62
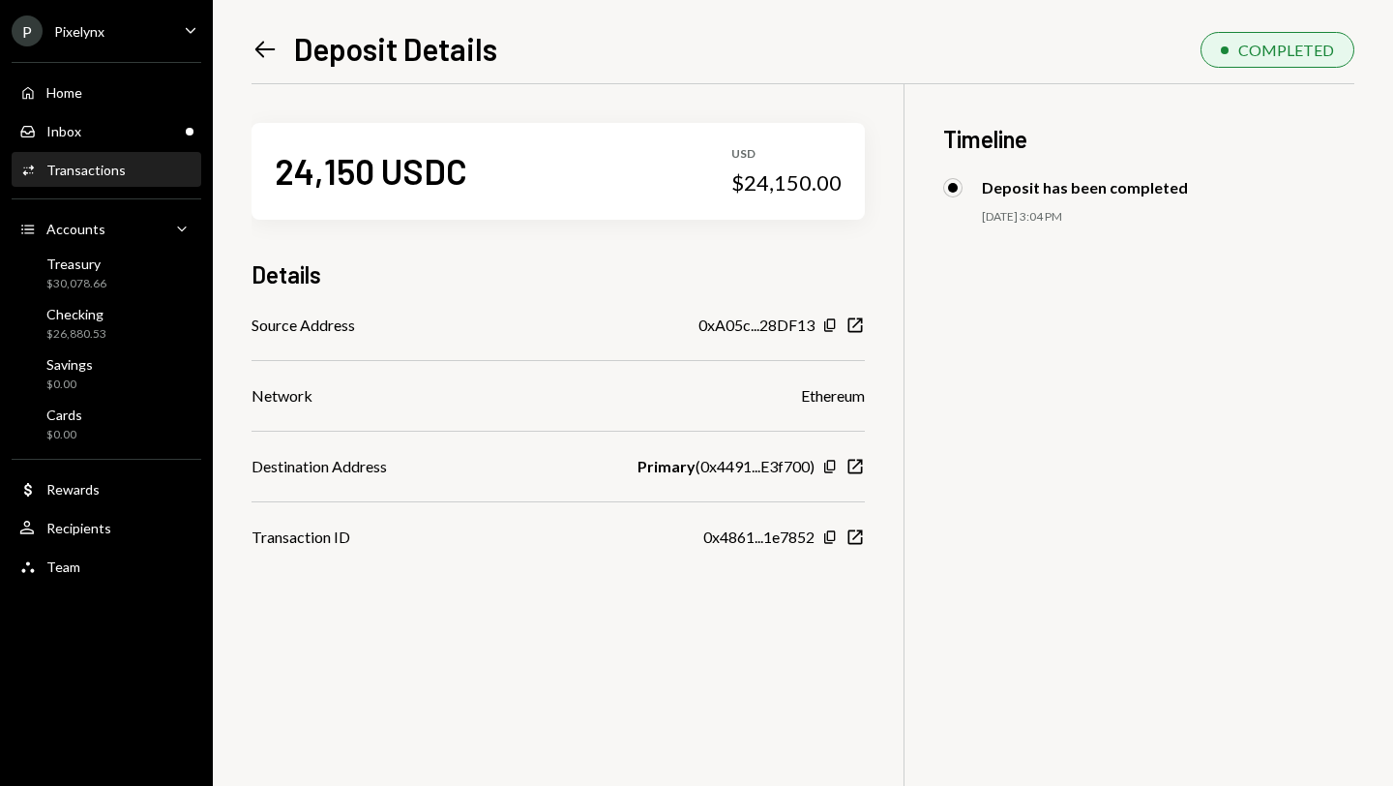
click at [260, 47] on icon "Left Arrow" at bounding box center [265, 49] width 27 height 27
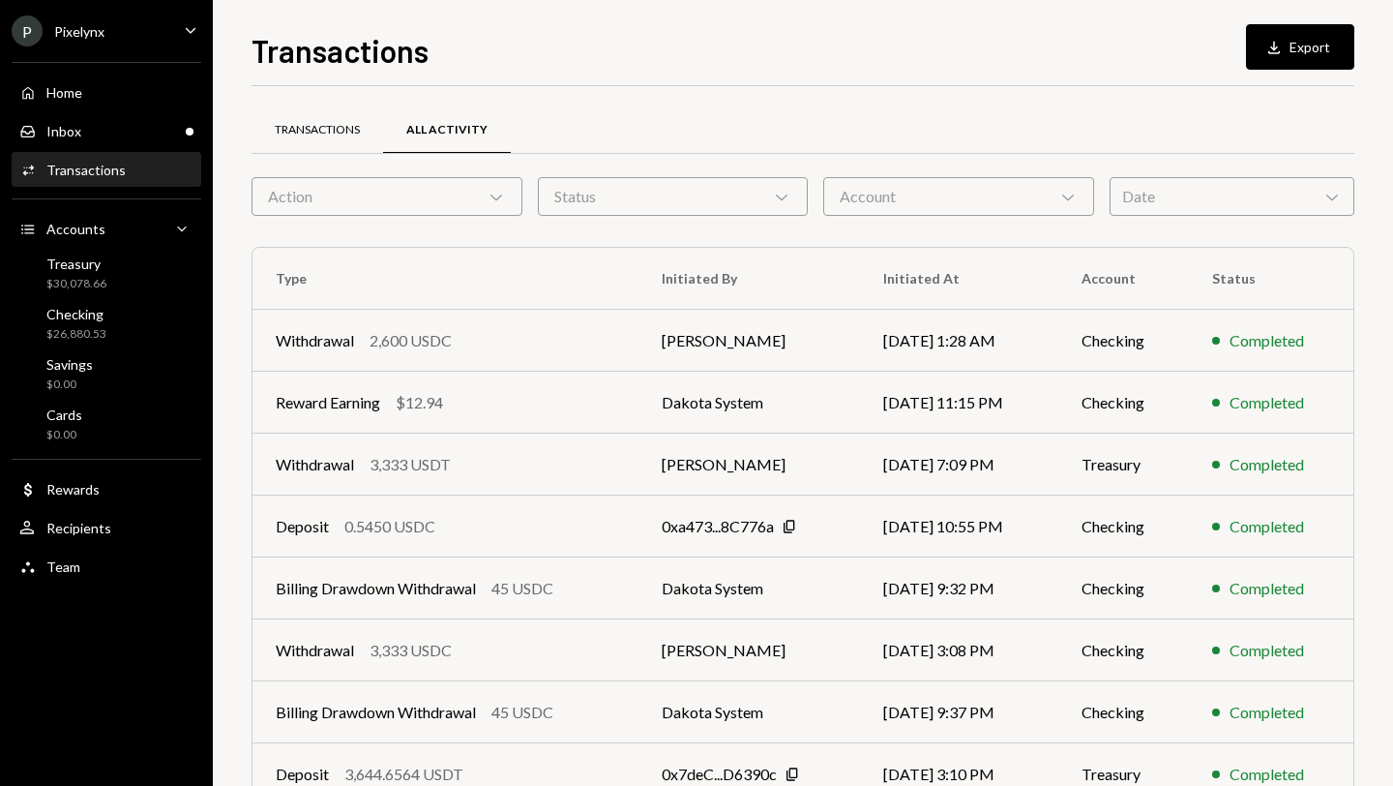
click at [281, 144] on div "Transactions" at bounding box center [318, 130] width 132 height 46
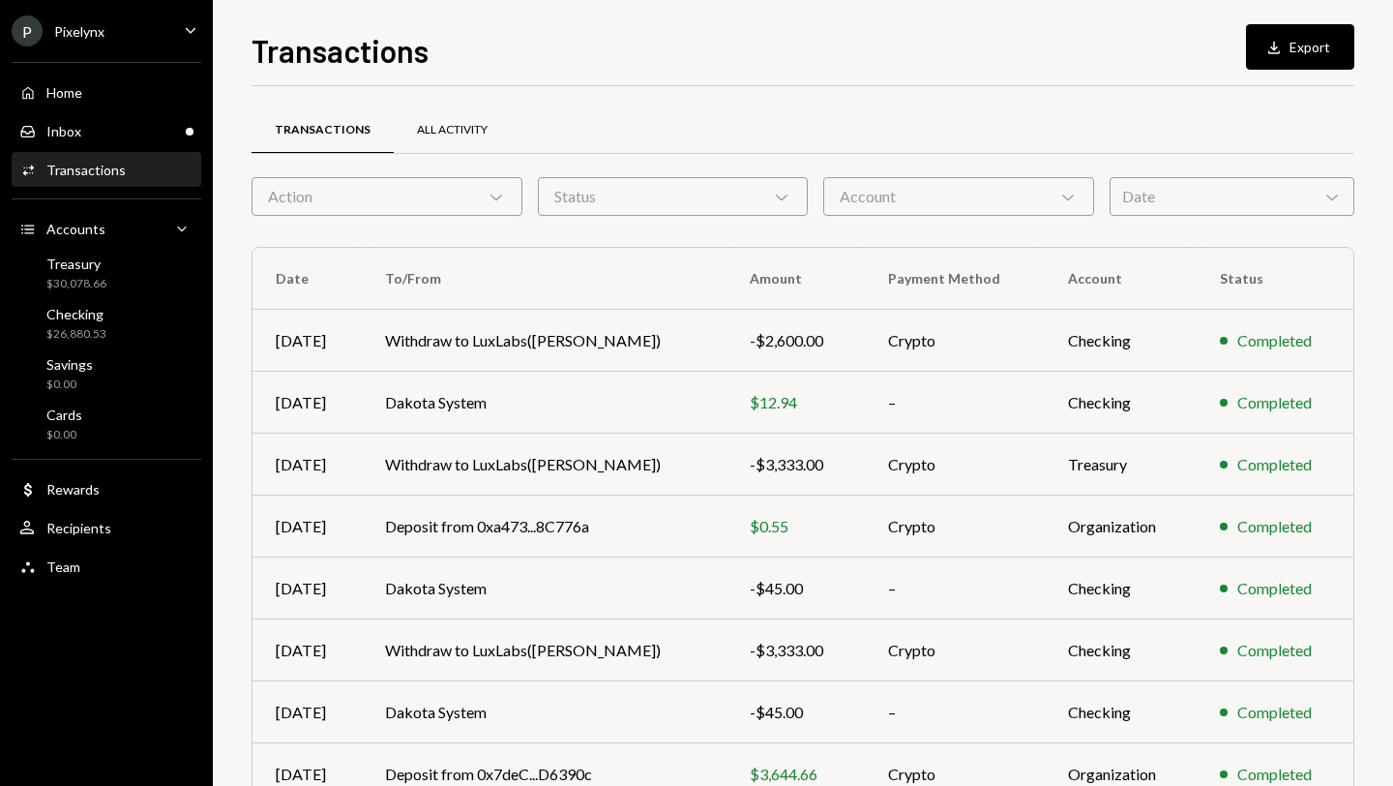
click at [408, 130] on div "All Activity" at bounding box center [452, 130] width 117 height 46
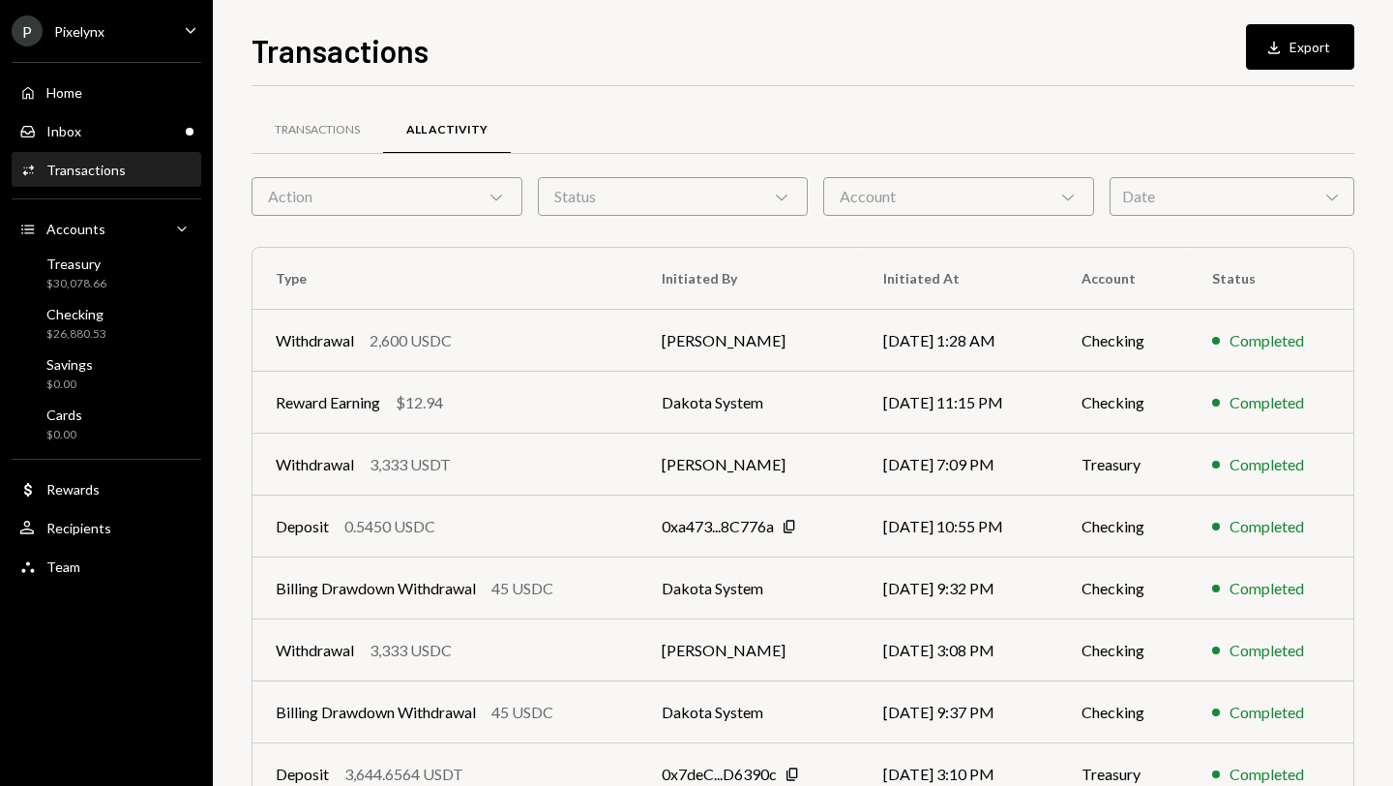
click at [463, 174] on div "Transactions All Activity" at bounding box center [803, 141] width 1103 height 72
click at [375, 192] on div "Action Chevron Down" at bounding box center [387, 196] width 271 height 39
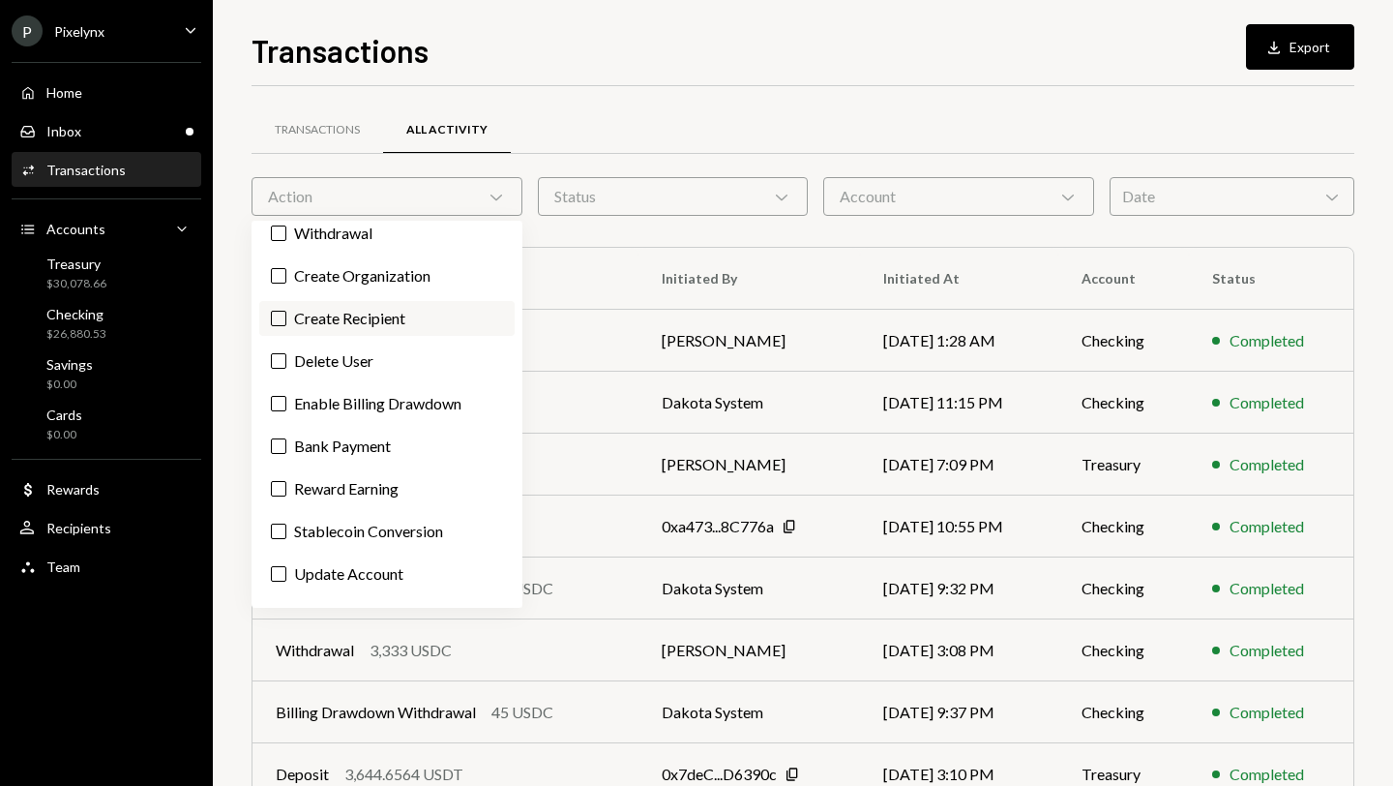
scroll to position [184, 0]
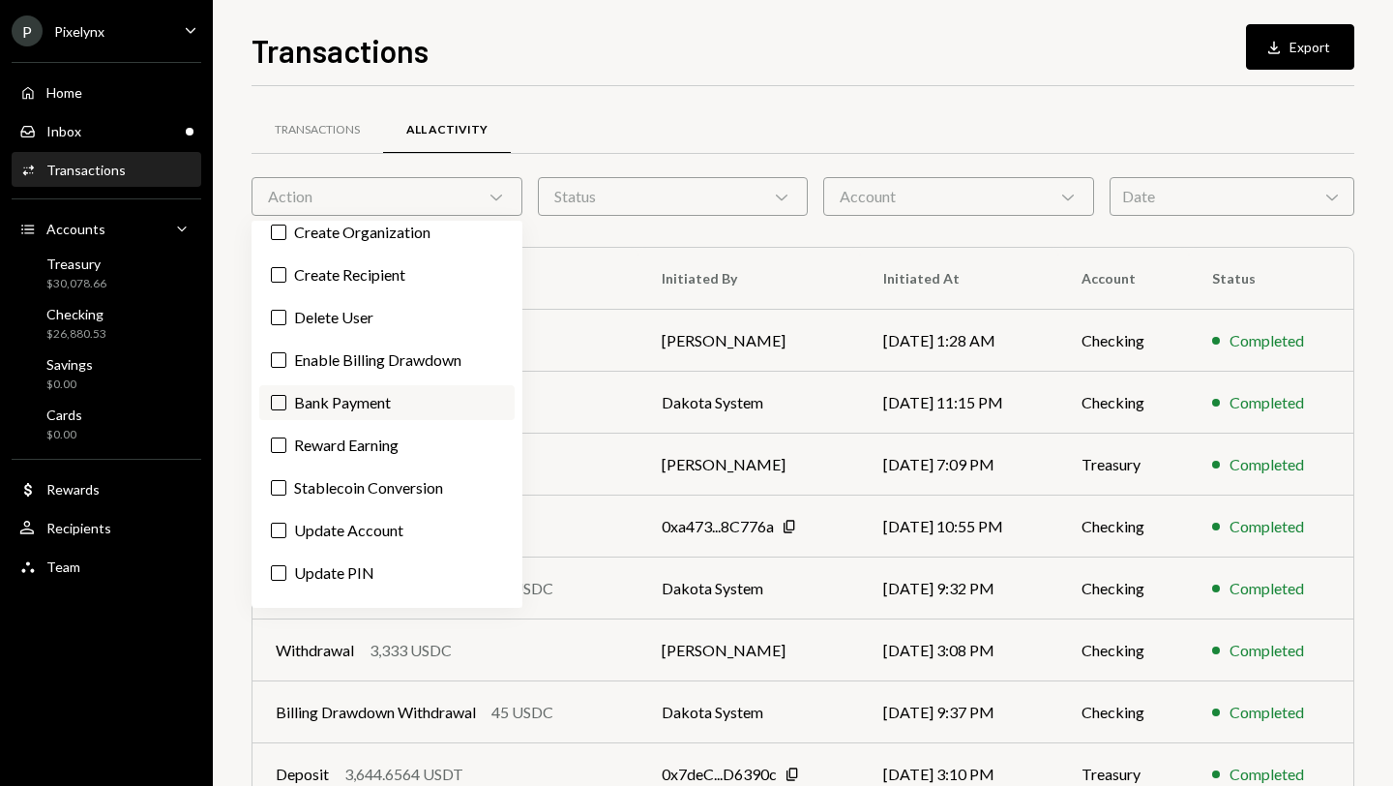
click at [373, 420] on label "Bank Payment" at bounding box center [386, 402] width 255 height 35
click at [286, 410] on button "Bank Payment" at bounding box center [278, 402] width 15 height 15
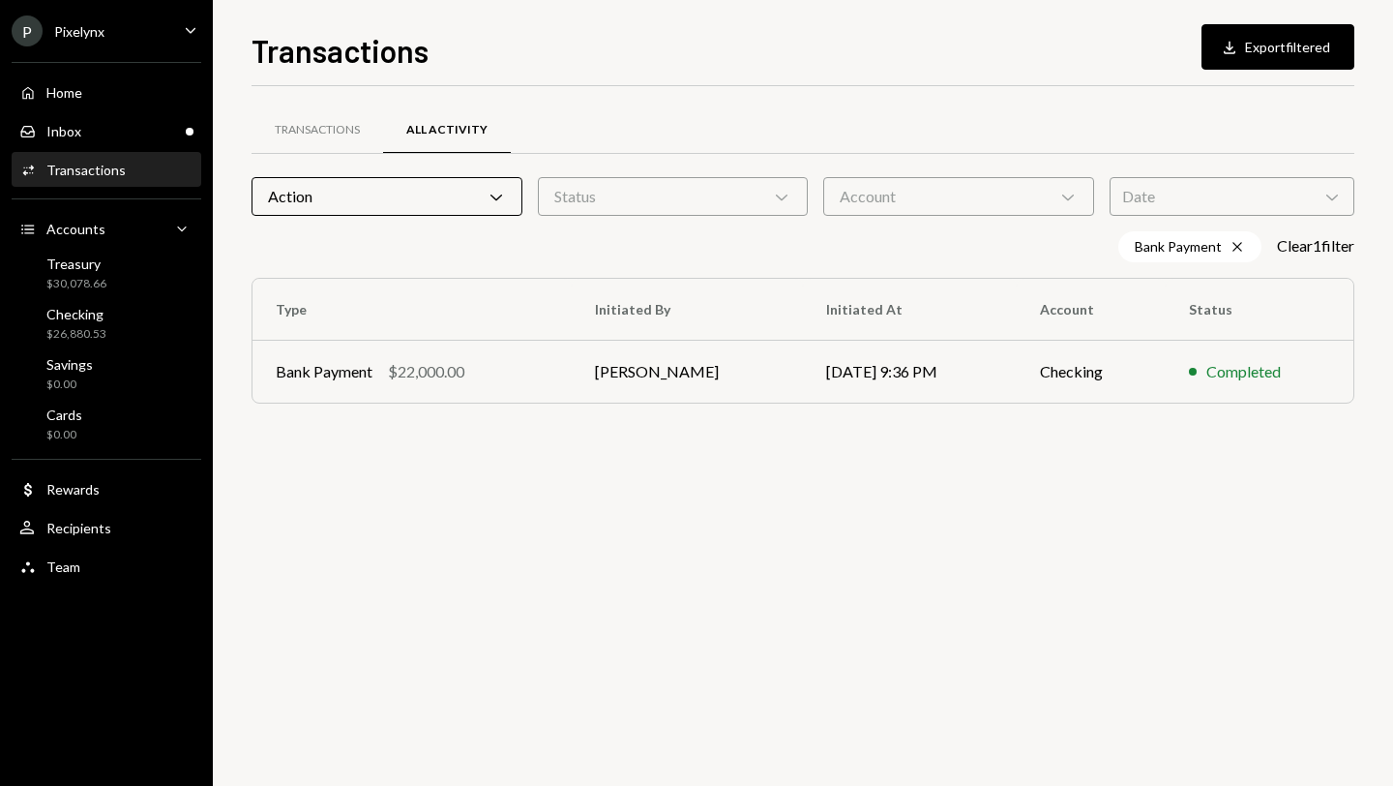
click at [698, 491] on div "Transactions All Activity Action Chevron Down Status Chevron Down Account Chevr…" at bounding box center [803, 436] width 1103 height 700
